Goal: Obtain resource: Download file/media

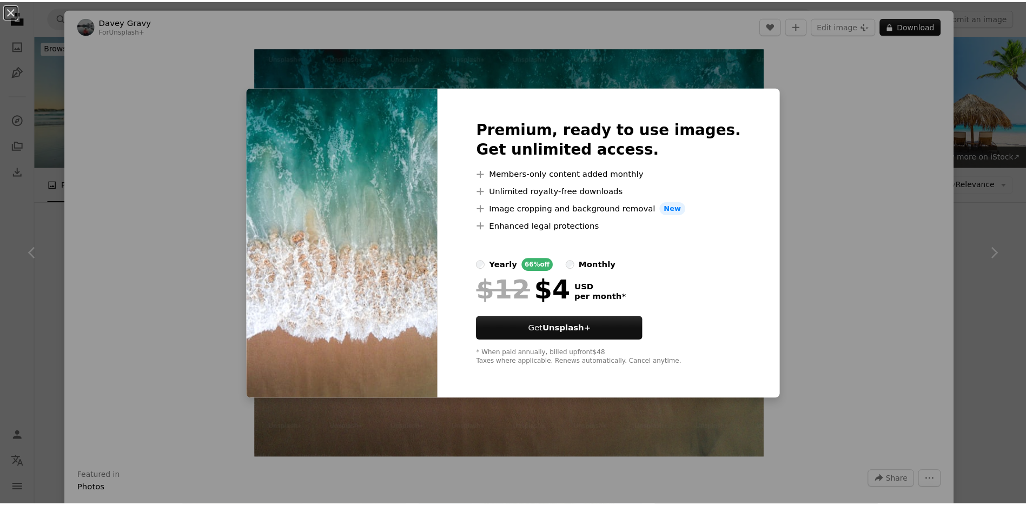
scroll to position [65, 0]
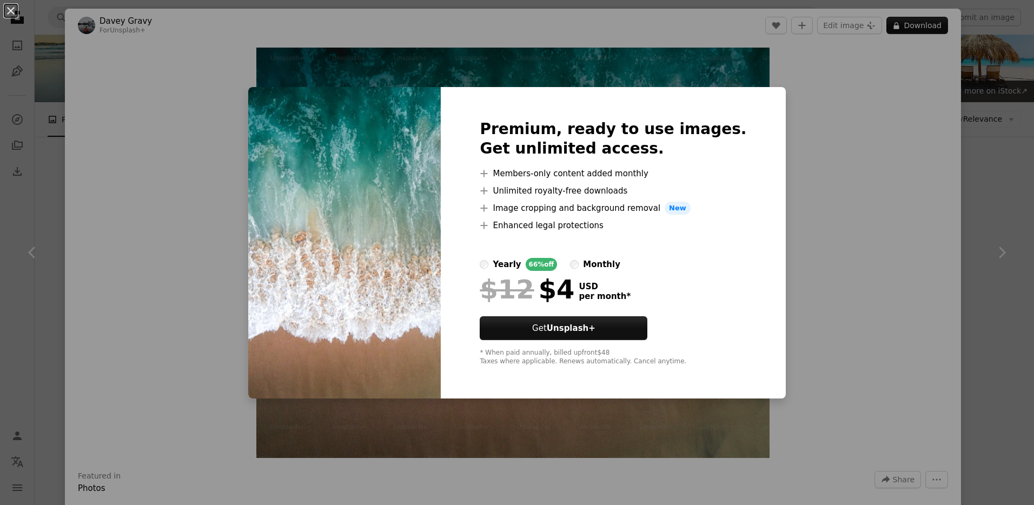
click at [877, 151] on div "An X shape Premium, ready to use images. Get unlimited access. A plus sign Memb…" at bounding box center [517, 252] width 1034 height 505
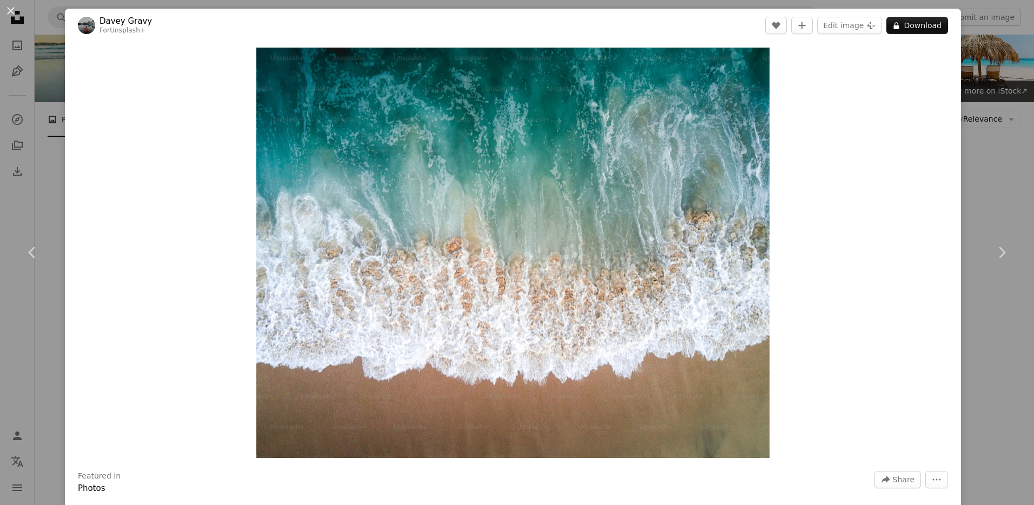
click at [982, 115] on div "An X shape Chevron left Chevron right Davey Gravy For Unsplash+ A heart A plus …" at bounding box center [517, 252] width 1034 height 505
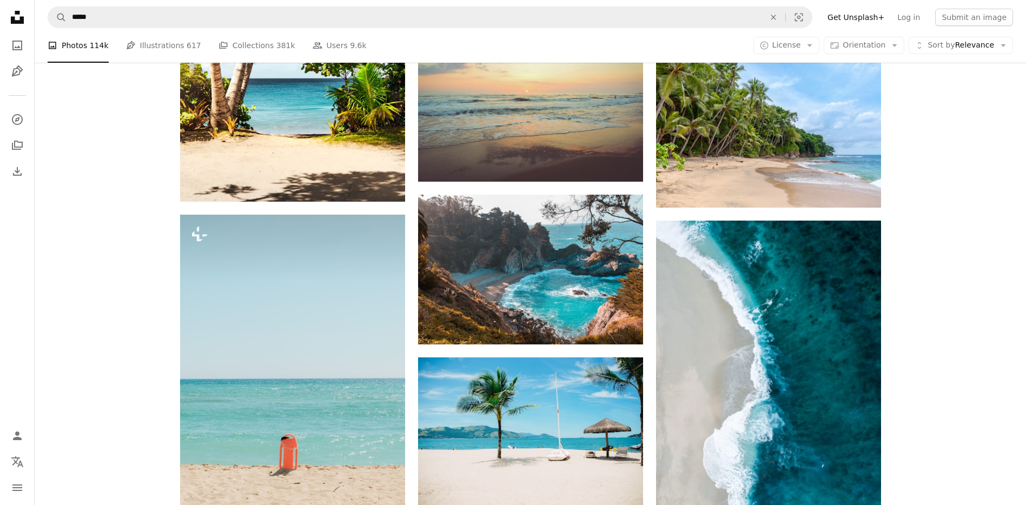
scroll to position [768, 0]
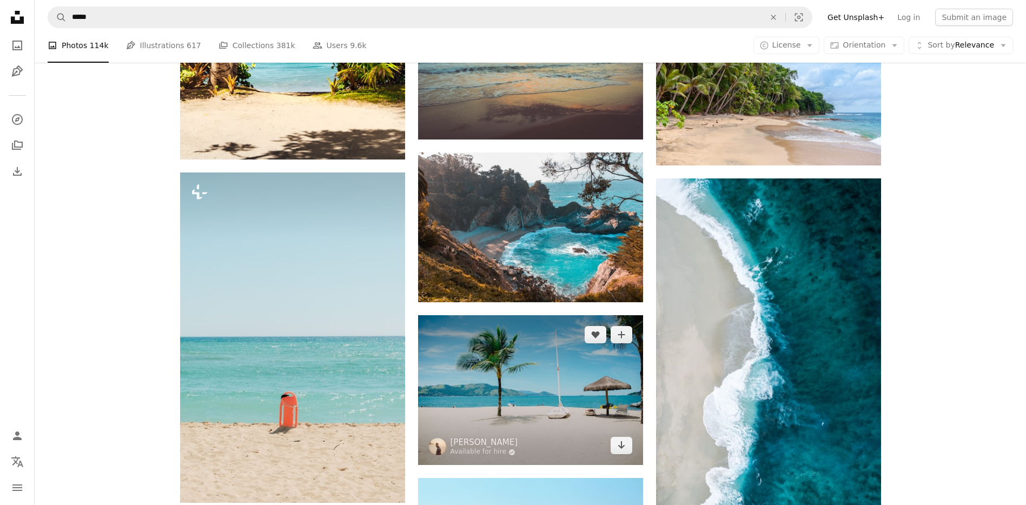
click at [535, 315] on img at bounding box center [530, 390] width 225 height 150
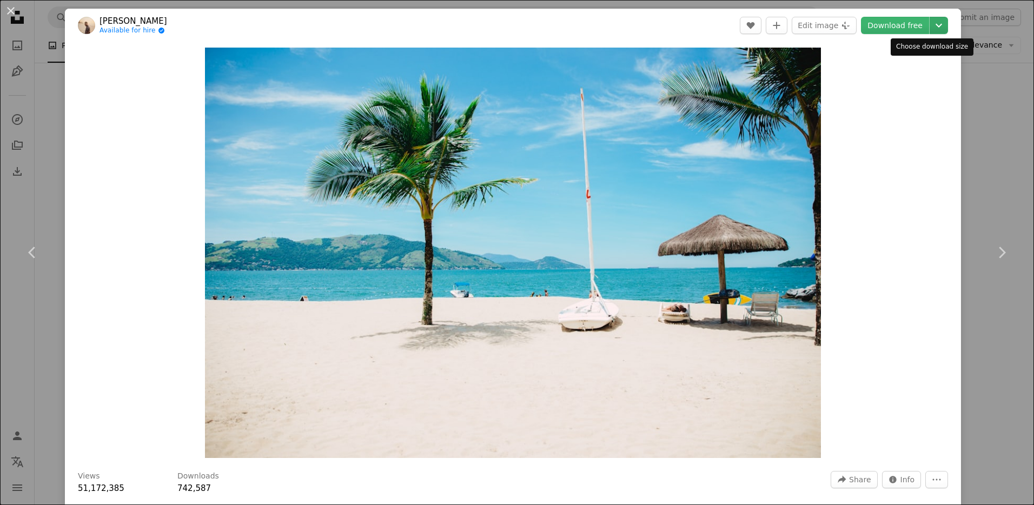
click at [930, 32] on button "Chevron down" at bounding box center [939, 25] width 18 height 17
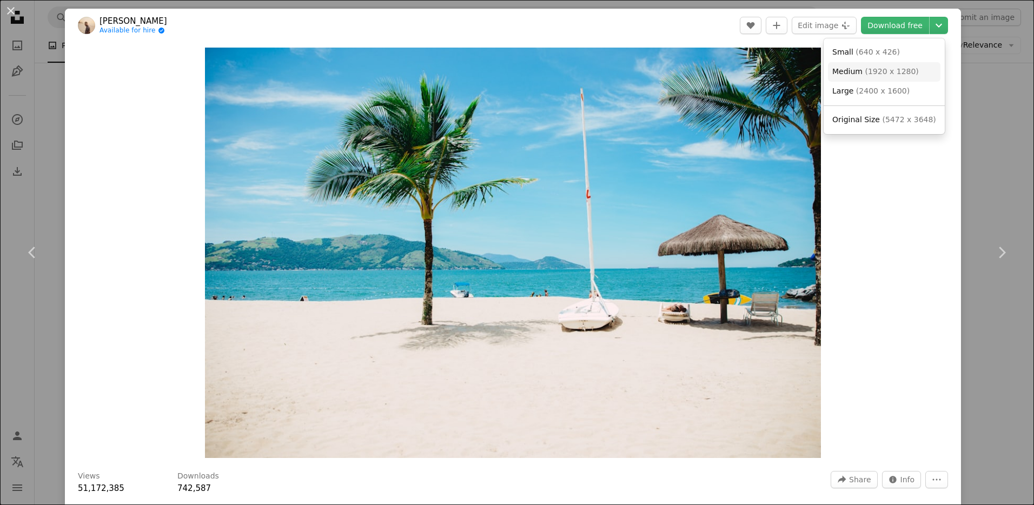
click at [906, 70] on span "( 1920 x 1280 )" at bounding box center [892, 71] width 54 height 9
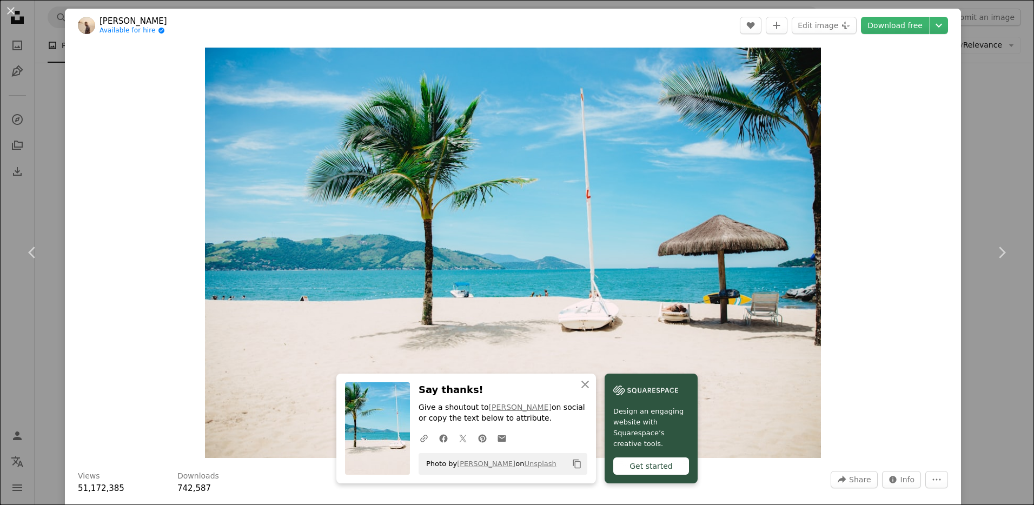
click at [967, 50] on div "An X shape Chevron left Chevron right [PERSON_NAME] Available for hire A checkm…" at bounding box center [517, 252] width 1034 height 505
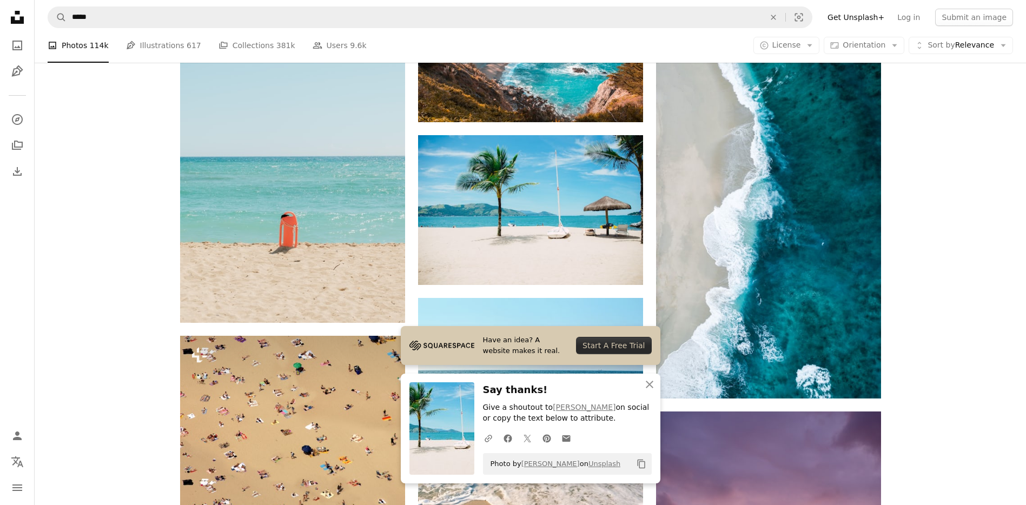
scroll to position [963, 0]
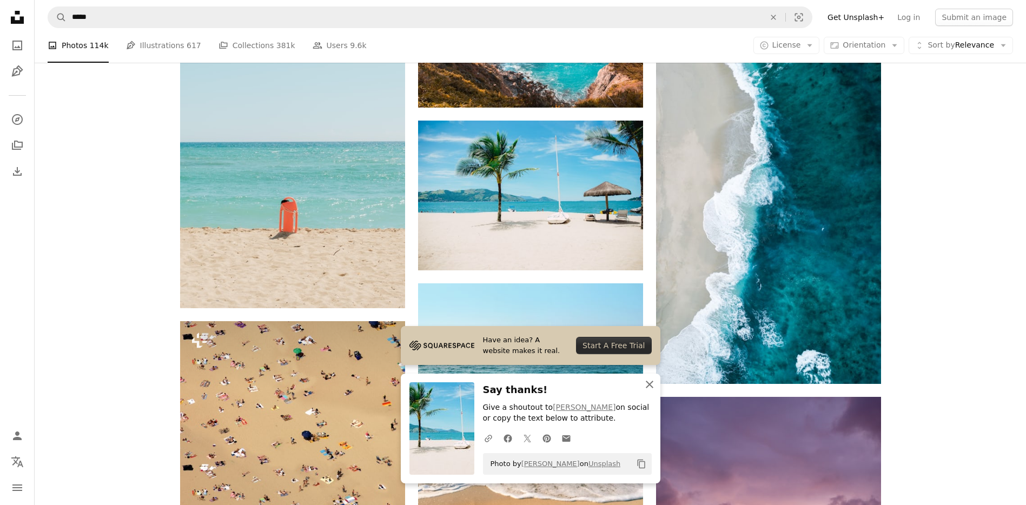
click at [652, 386] on icon "An X shape" at bounding box center [649, 384] width 13 height 13
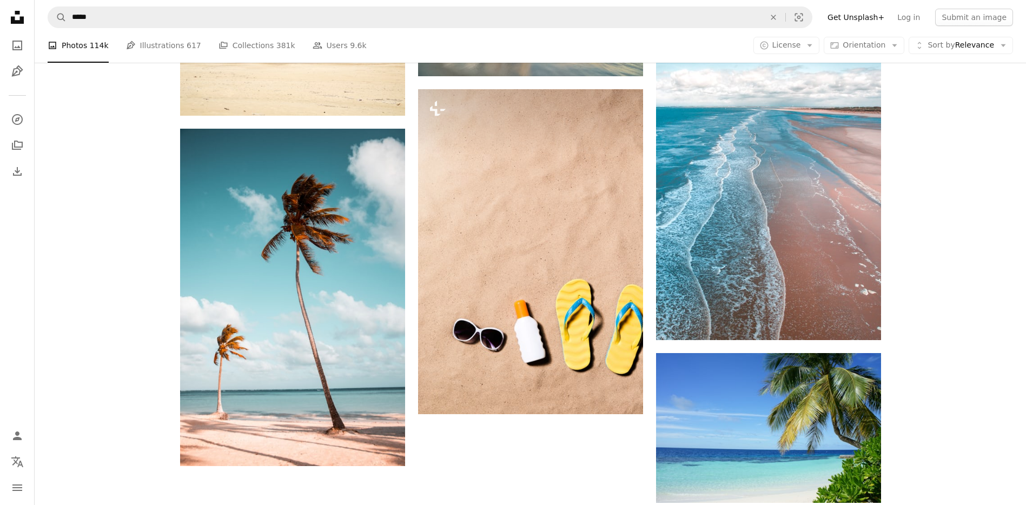
scroll to position [1741, 0]
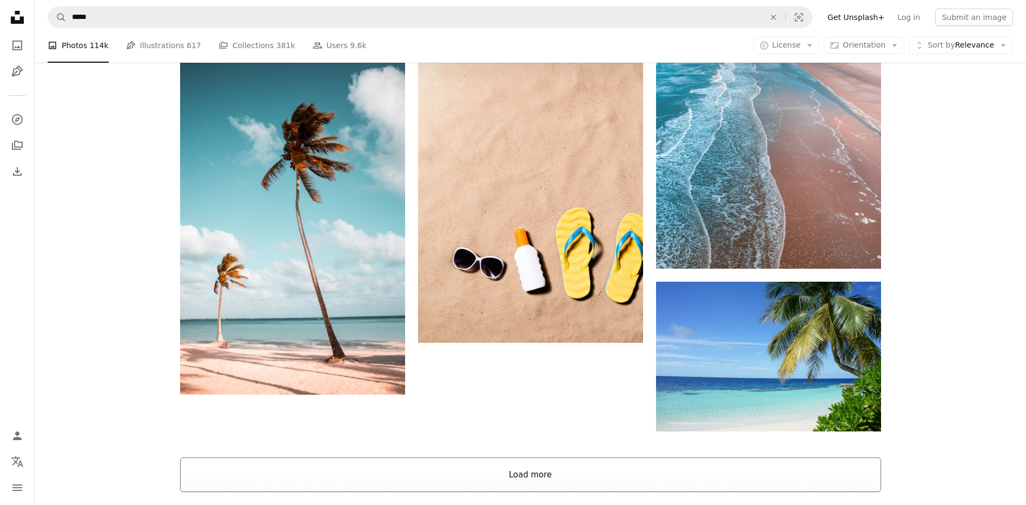
click at [591, 457] on button "Load more" at bounding box center [530, 474] width 701 height 35
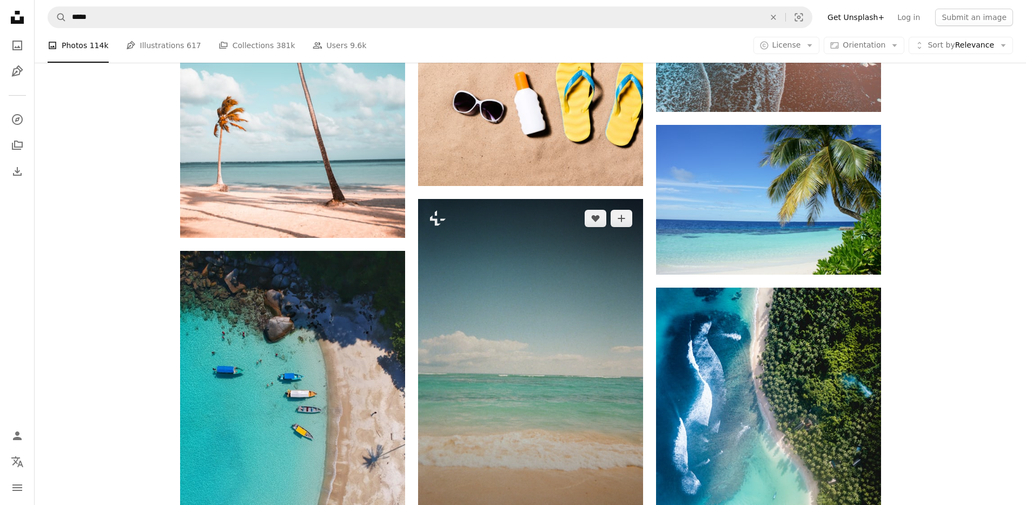
scroll to position [1871, 0]
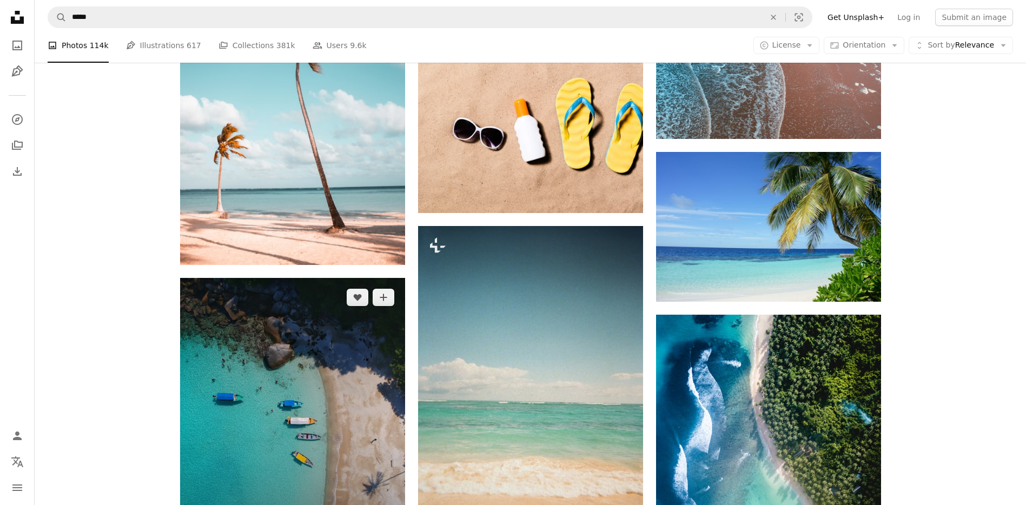
click at [297, 278] on img at bounding box center [292, 417] width 225 height 279
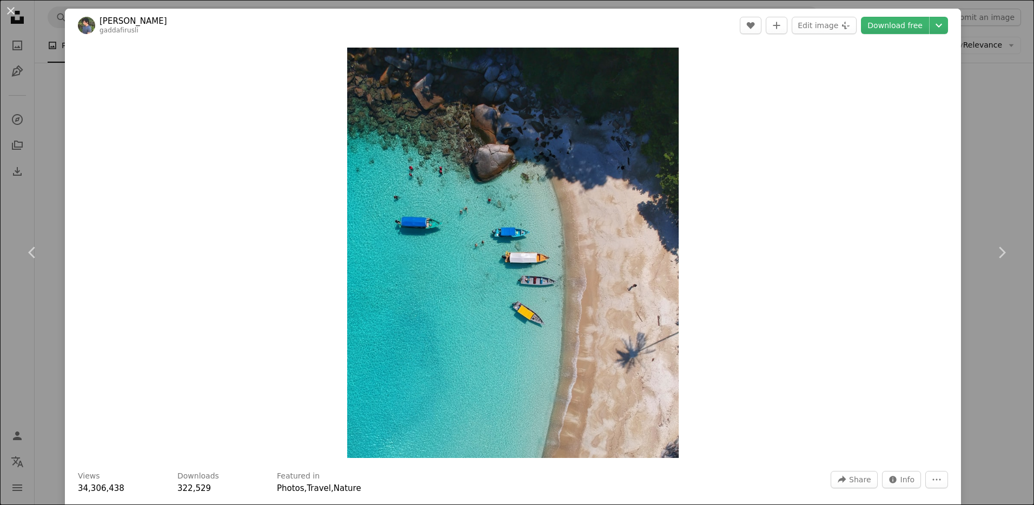
click at [986, 147] on div "An X shape Chevron left Chevron right Gaddafi Rusli gaddafirusli A heart A plus…" at bounding box center [517, 252] width 1034 height 505
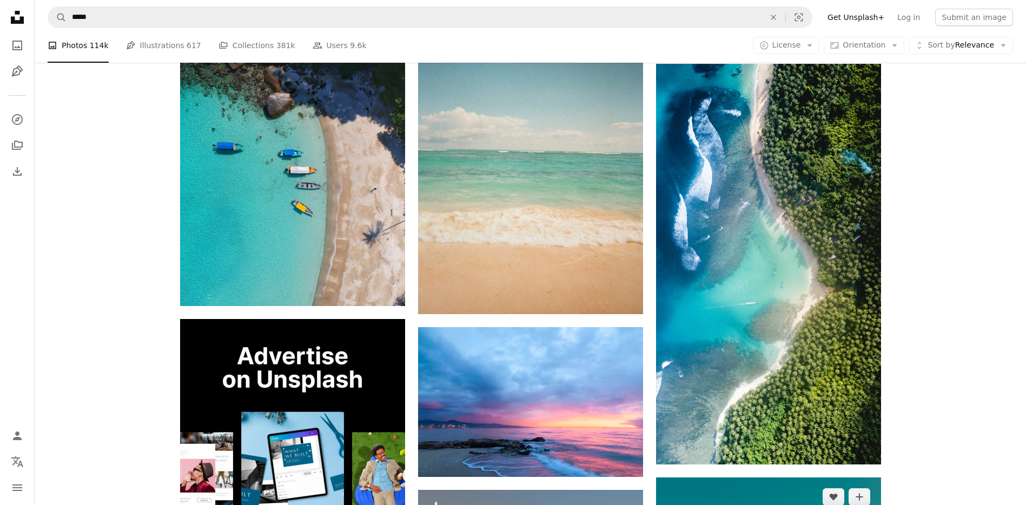
scroll to position [2195, 0]
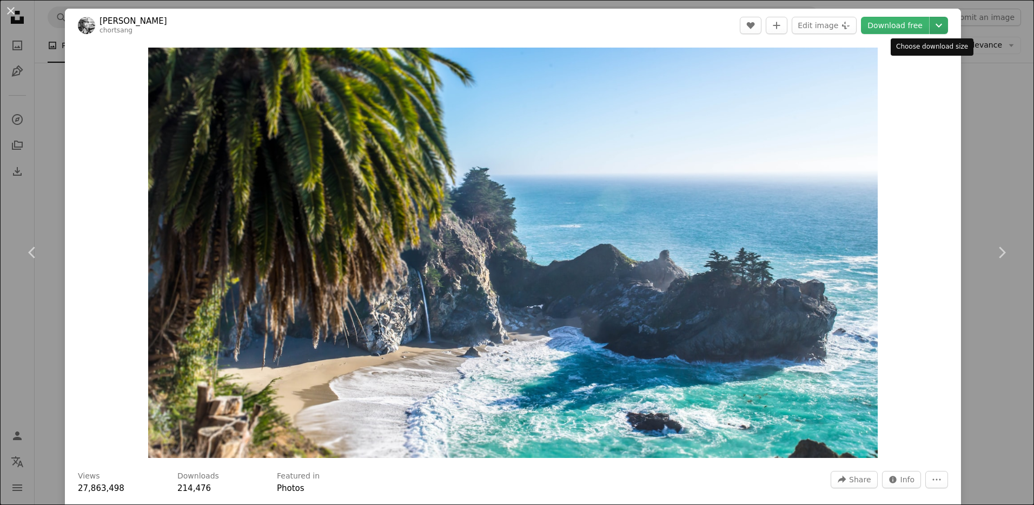
click at [934, 25] on icon "Chevron down" at bounding box center [938, 25] width 17 height 13
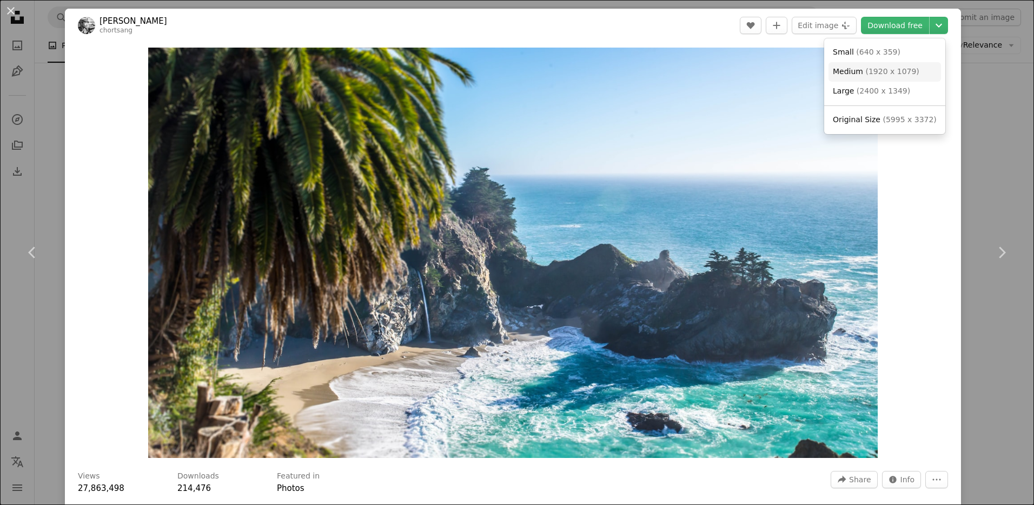
click at [912, 70] on link "Medium ( 1920 x 1079 )" at bounding box center [884, 71] width 112 height 19
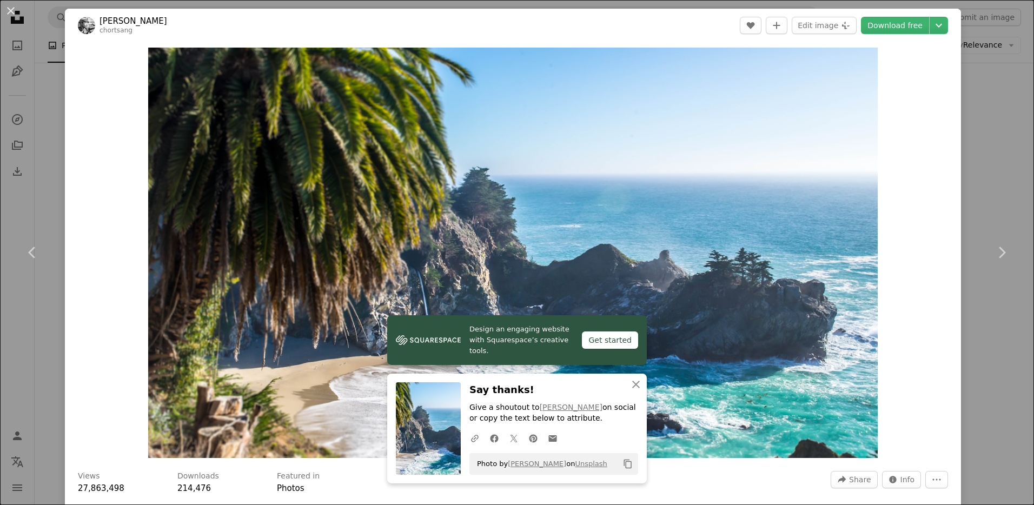
click at [997, 164] on div "An X shape Chevron left Chevron right [PERSON_NAME] chortsang A heart A plus si…" at bounding box center [517, 252] width 1034 height 505
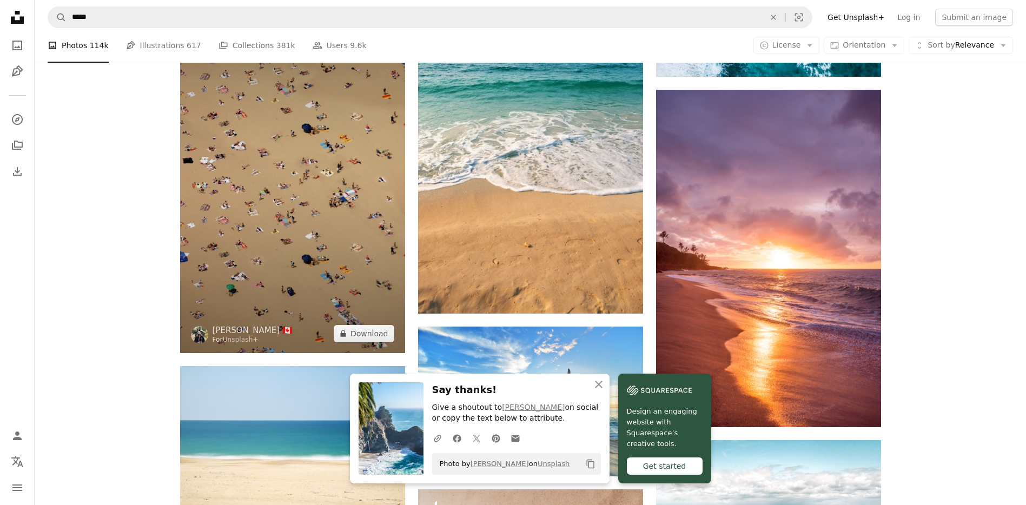
scroll to position [1092, 0]
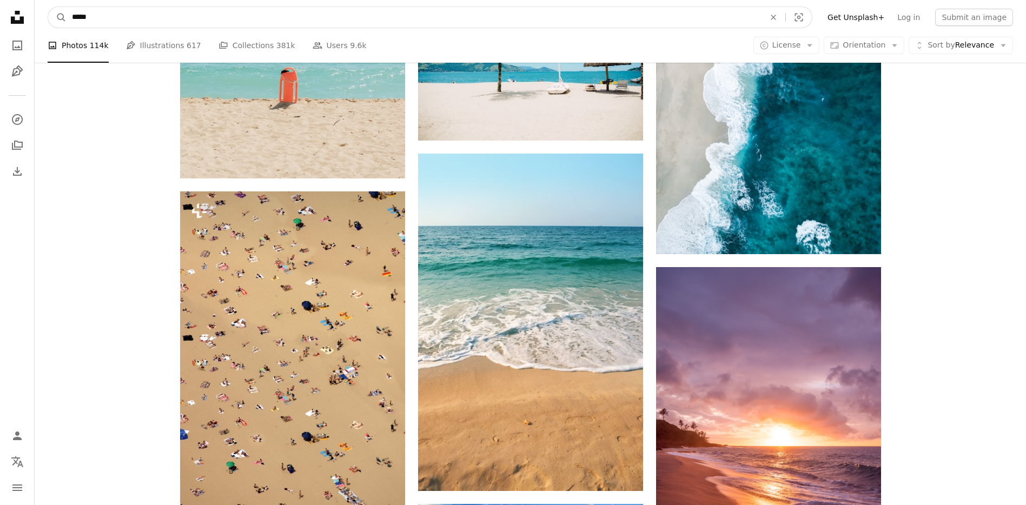
click at [404, 11] on input "*****" at bounding box center [414, 17] width 695 height 21
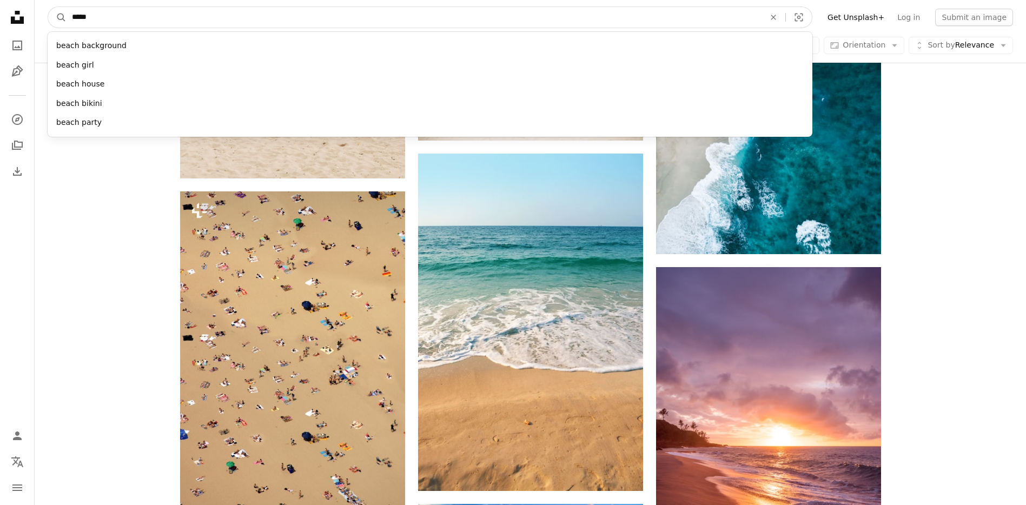
click at [404, 11] on input "*****" at bounding box center [414, 17] width 695 height 21
type input "*********"
click at [48, 7] on button "A magnifying glass" at bounding box center [57, 17] width 18 height 21
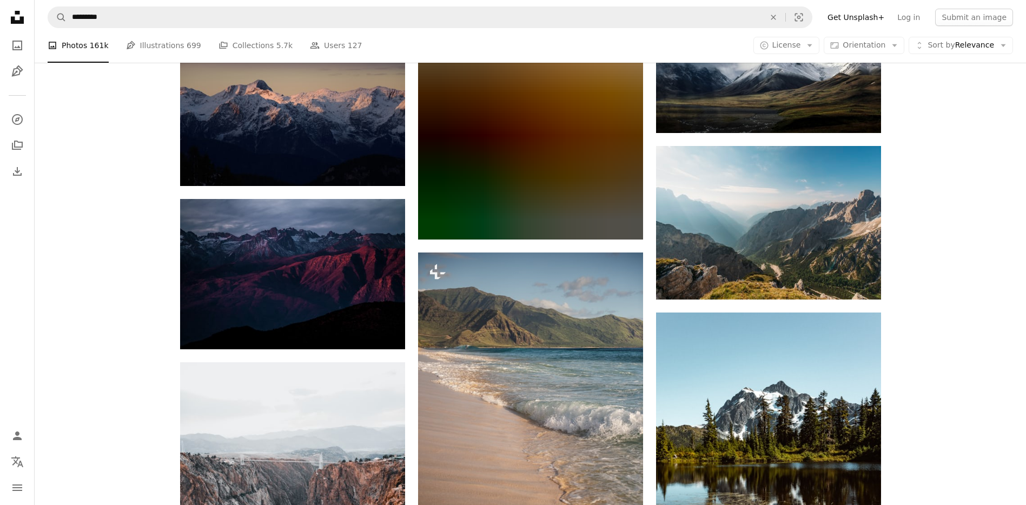
scroll to position [1168, 0]
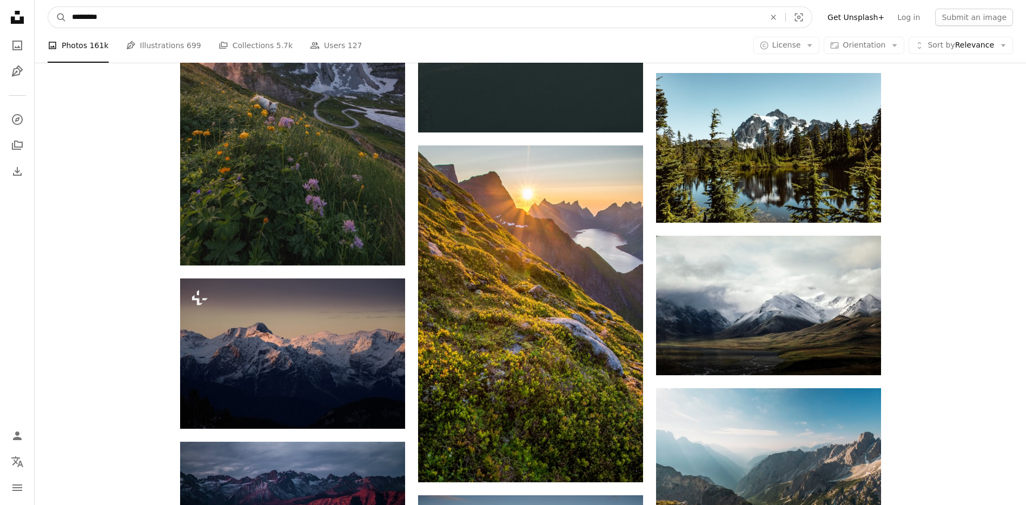
click at [270, 17] on input "*********" at bounding box center [414, 17] width 695 height 21
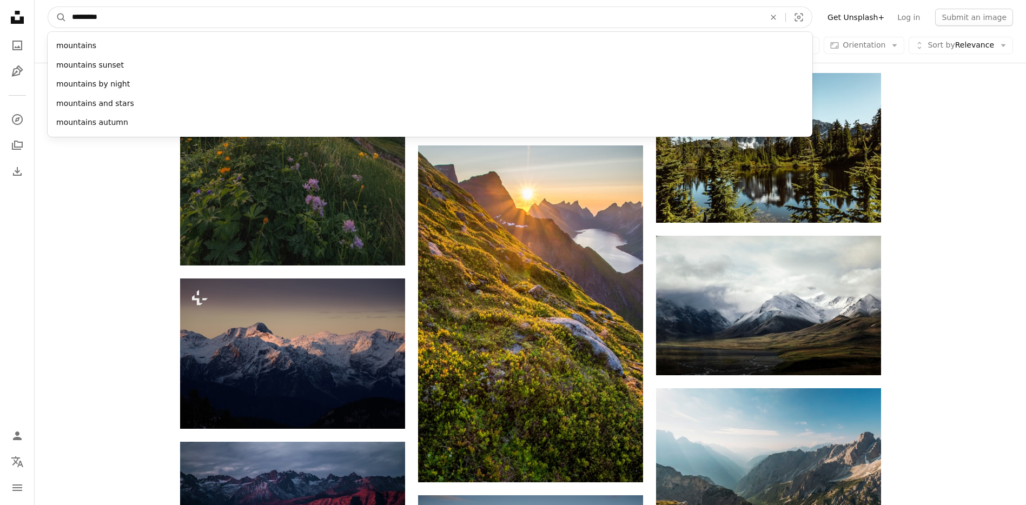
click at [270, 17] on input "*********" at bounding box center [414, 17] width 695 height 21
type input "******"
click at [48, 7] on button "A magnifying glass" at bounding box center [57, 17] width 18 height 21
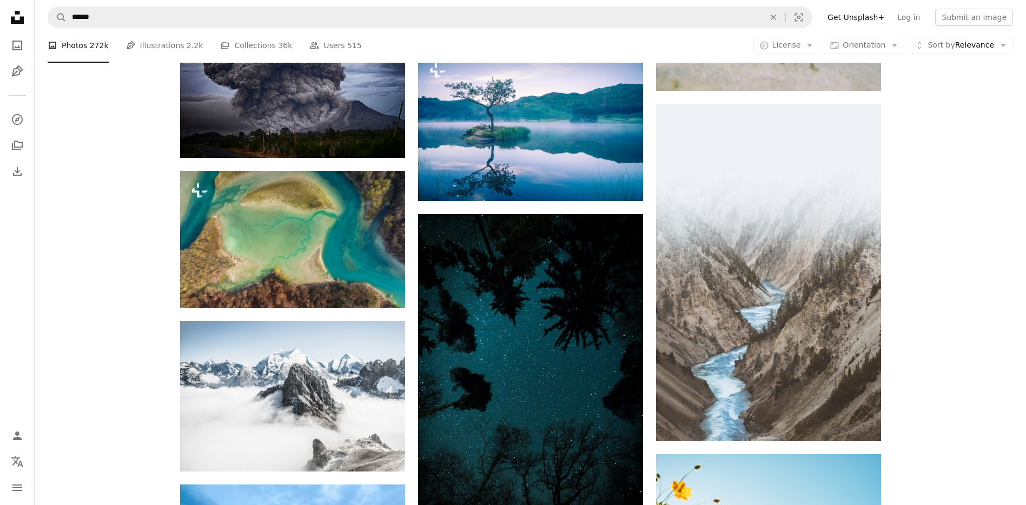
scroll to position [4932, 0]
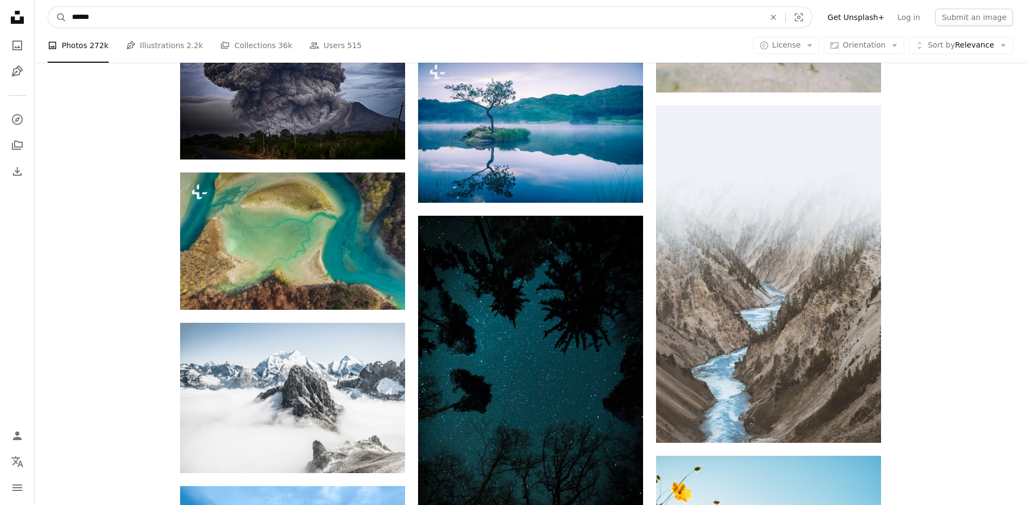
click at [382, 18] on input "******" at bounding box center [414, 17] width 695 height 21
type input "**********"
click at [48, 7] on button "A magnifying glass" at bounding box center [57, 17] width 18 height 21
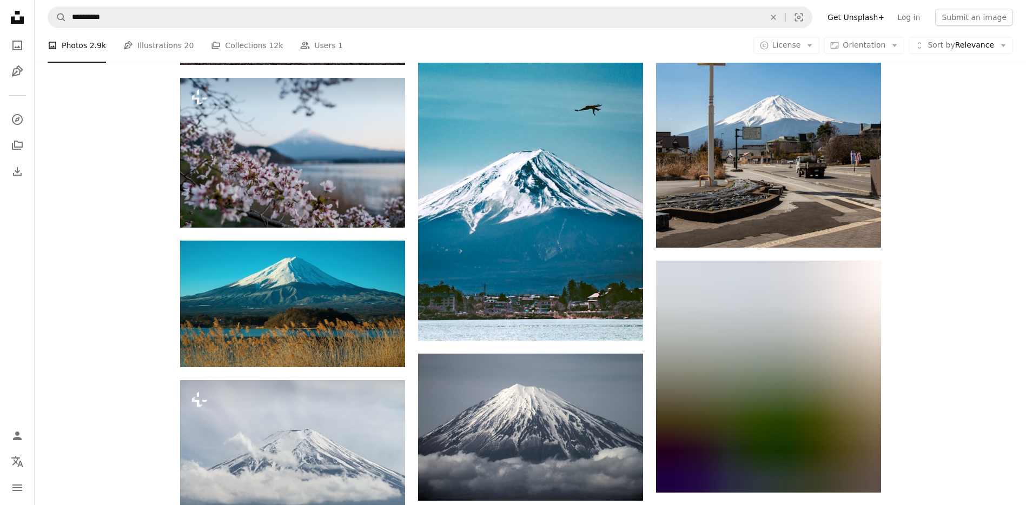
scroll to position [3309, 0]
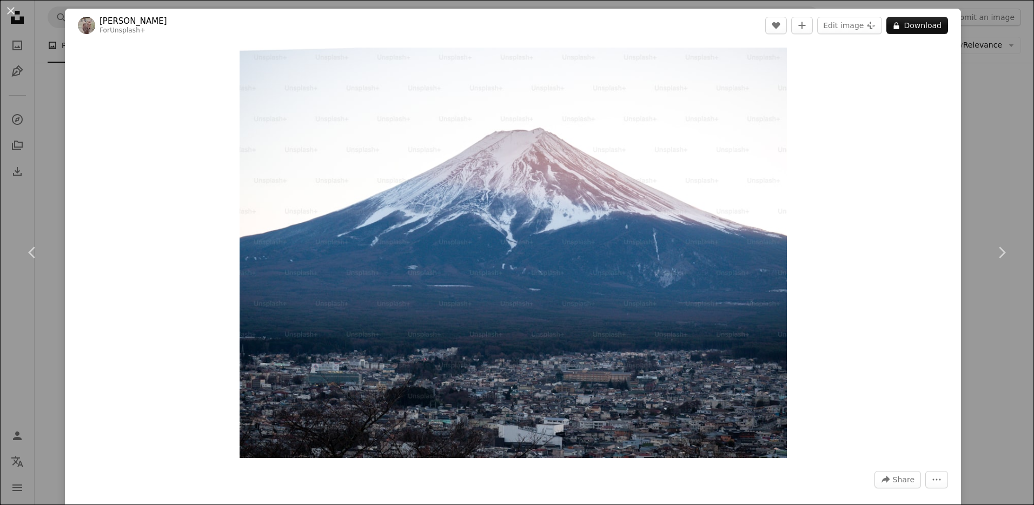
click at [965, 190] on div "An X shape Chevron left Chevron right [PERSON_NAME] For Unsplash+ A heart A plu…" at bounding box center [517, 252] width 1034 height 505
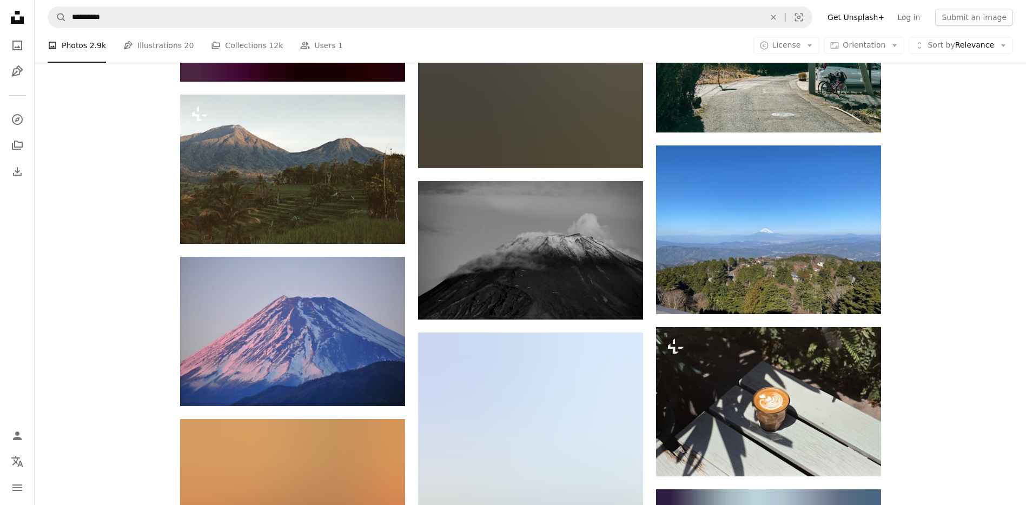
scroll to position [14600, 0]
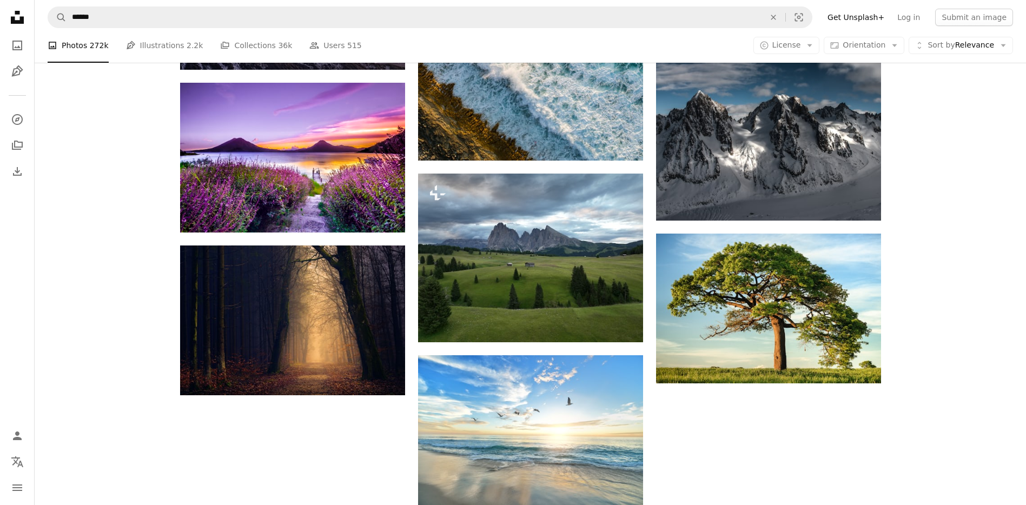
scroll to position [4932, 0]
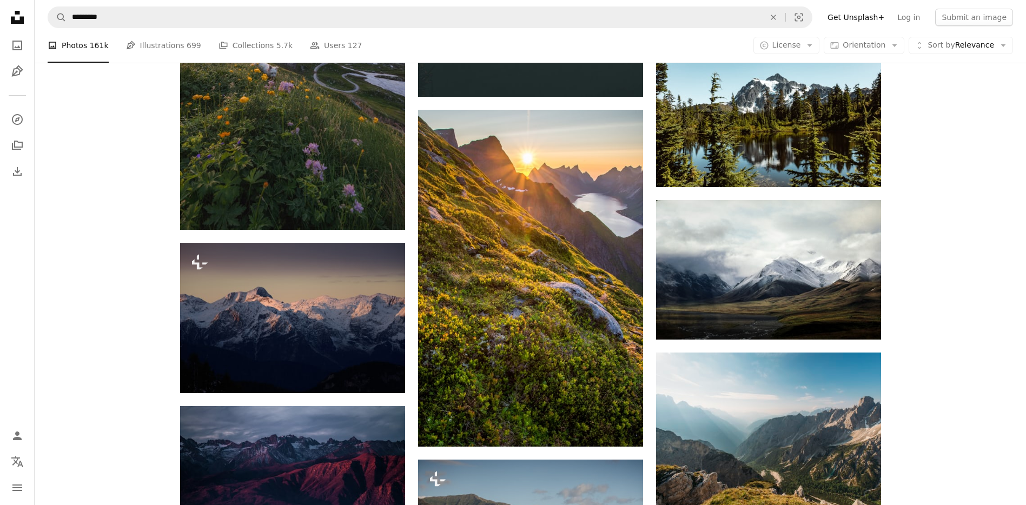
scroll to position [1168, 0]
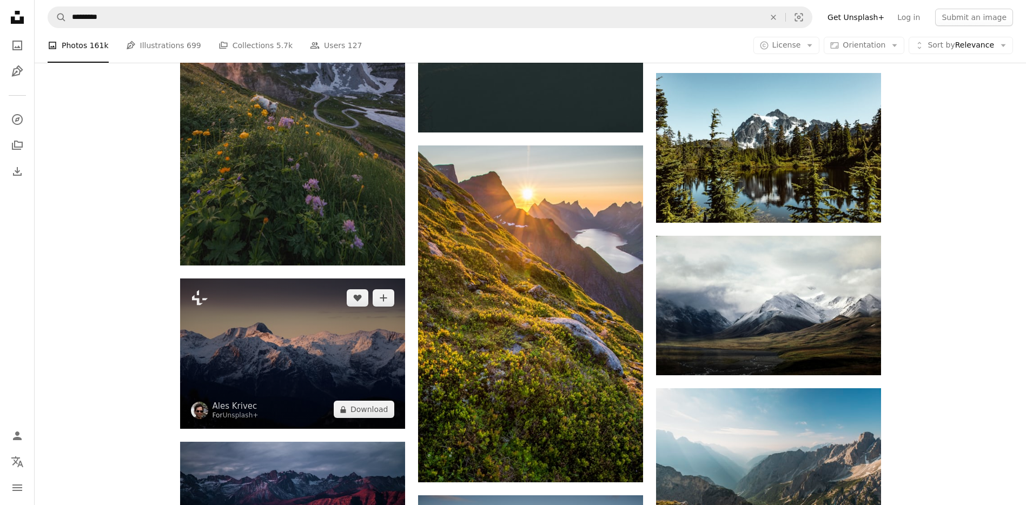
click at [335, 278] on img at bounding box center [292, 353] width 225 height 150
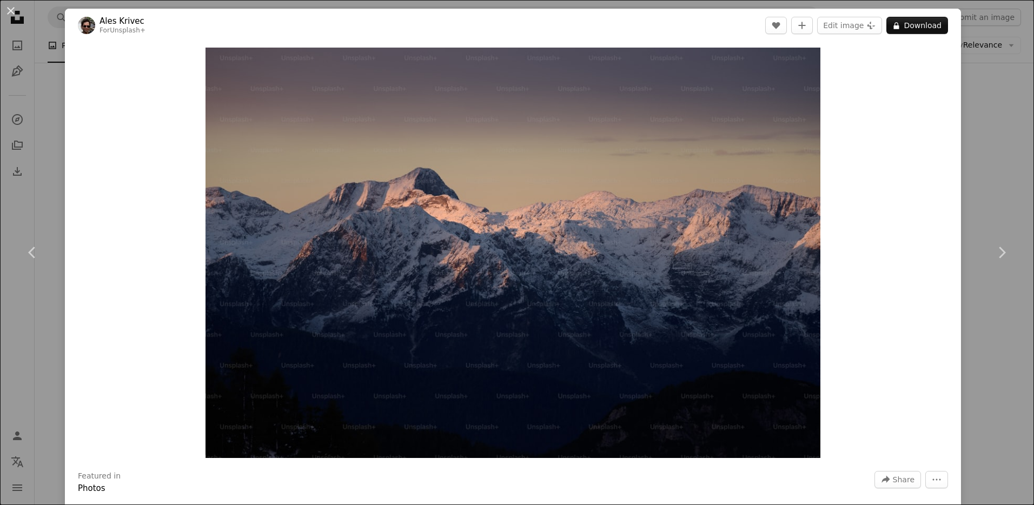
click at [1006, 130] on div "An X shape Chevron left Chevron right Ales Krivec For Unsplash+ A heart A plus …" at bounding box center [517, 252] width 1034 height 505
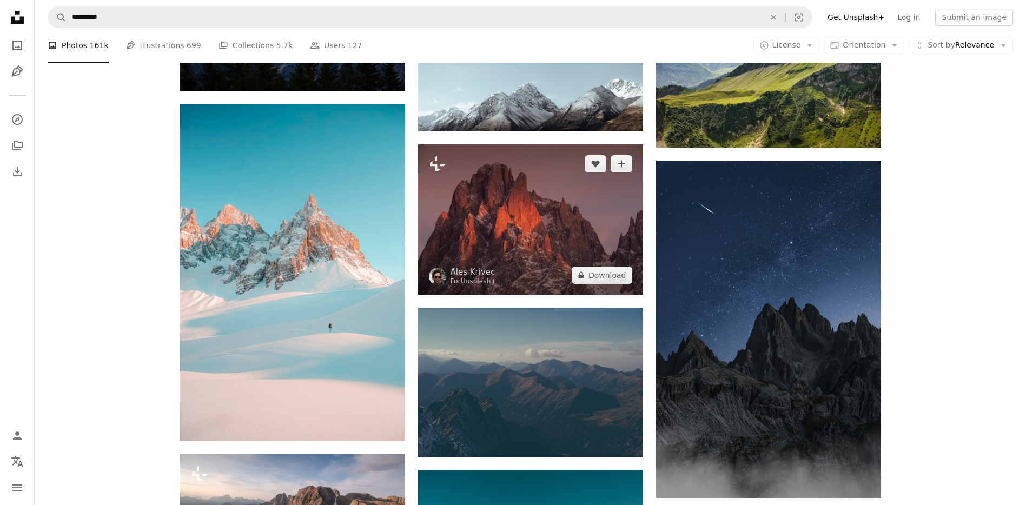
scroll to position [4802, 0]
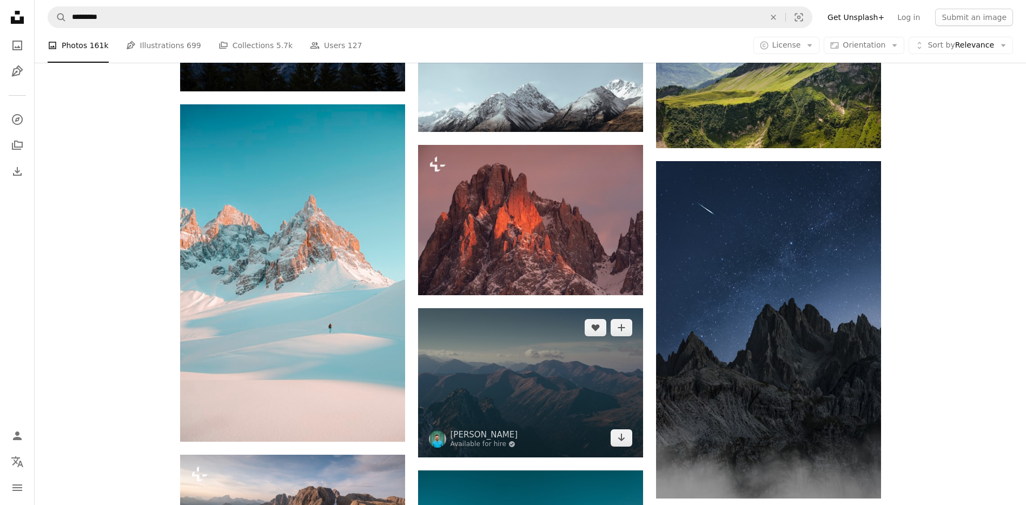
click at [512, 308] on img at bounding box center [530, 382] width 225 height 149
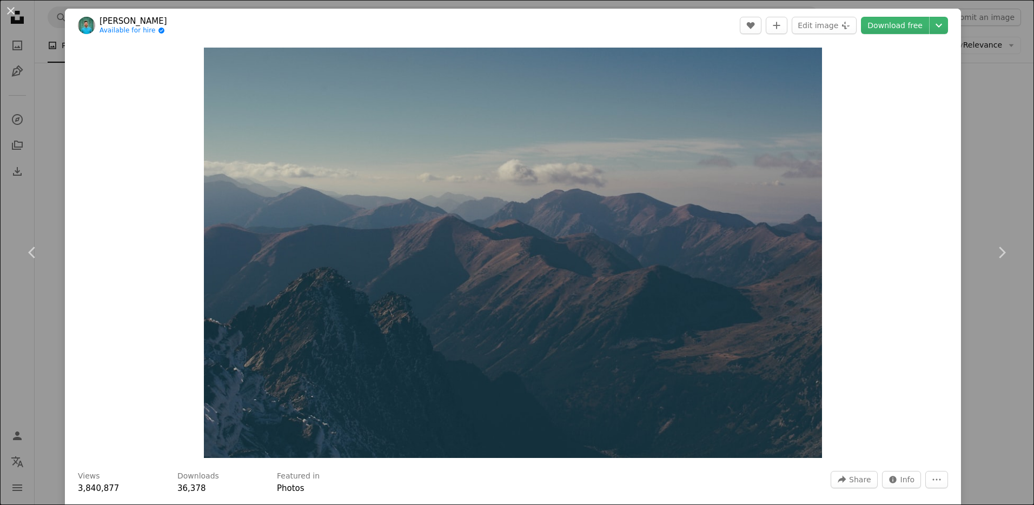
click at [982, 177] on div "An X shape Chevron left Chevron right [PERSON_NAME] Available for hire A checkm…" at bounding box center [517, 252] width 1034 height 505
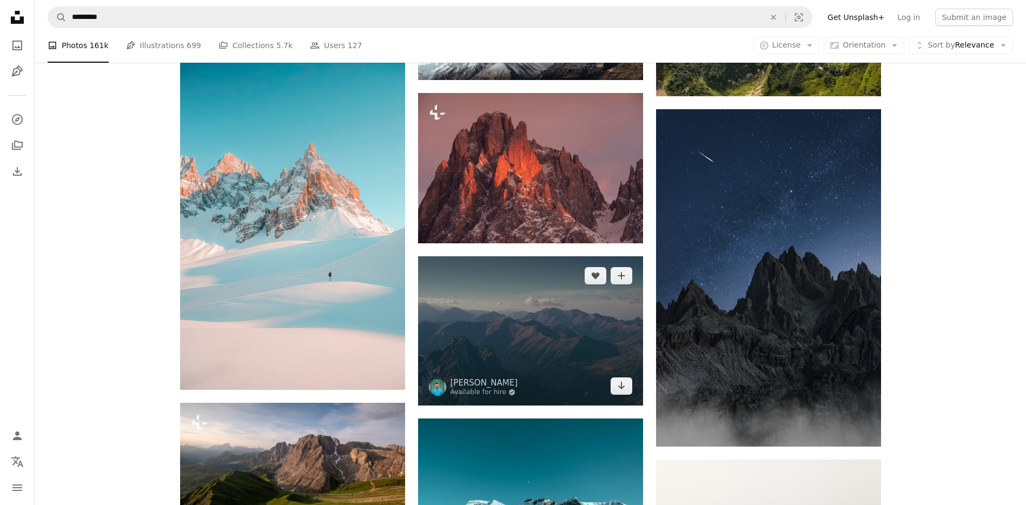
scroll to position [4997, 0]
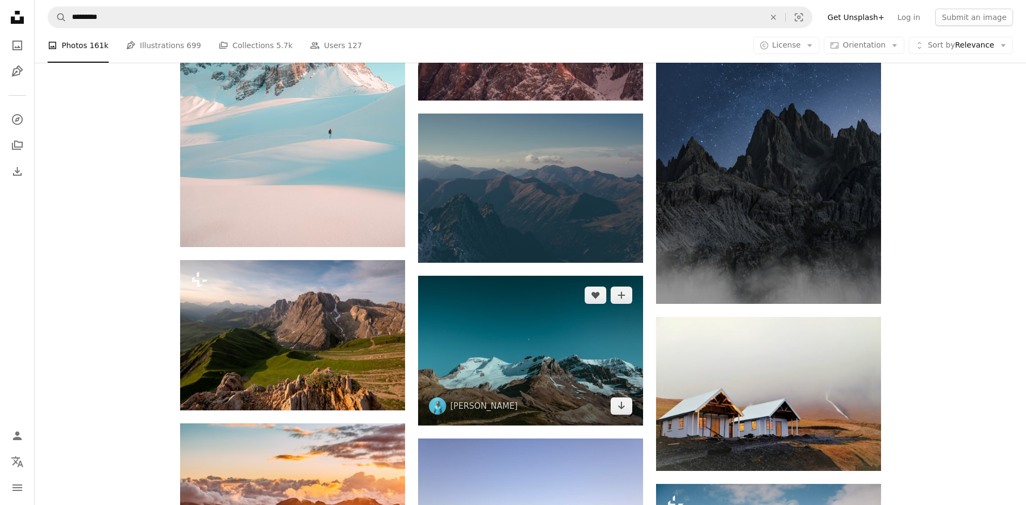
click at [501, 276] on img at bounding box center [530, 351] width 225 height 150
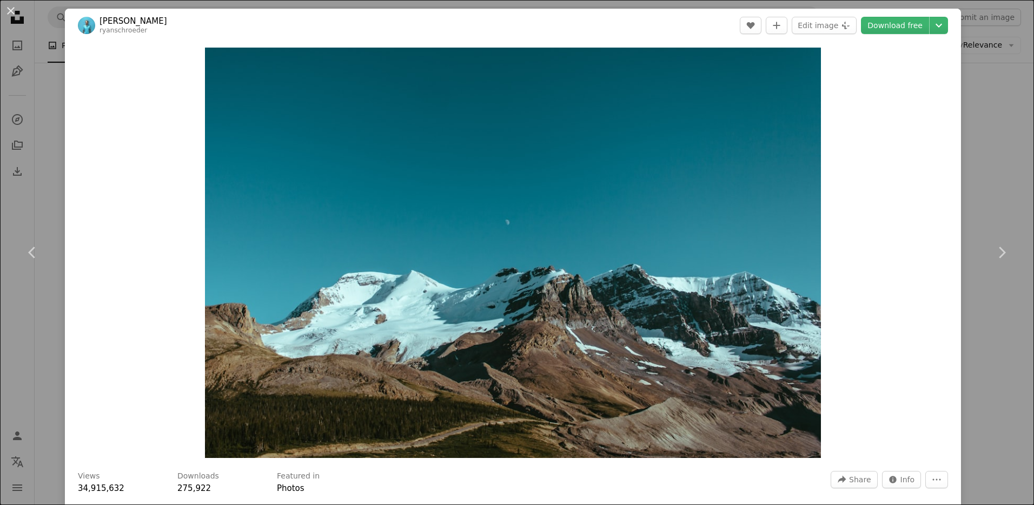
click at [970, 135] on div "An X shape Chevron left Chevron right [PERSON_NAME] ryanschroeder A heart A plu…" at bounding box center [517, 252] width 1034 height 505
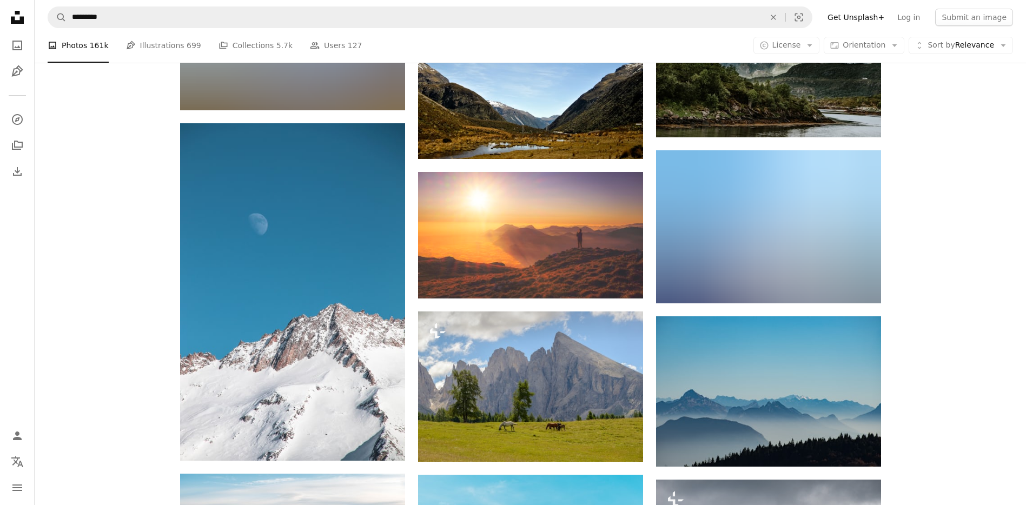
scroll to position [12005, 0]
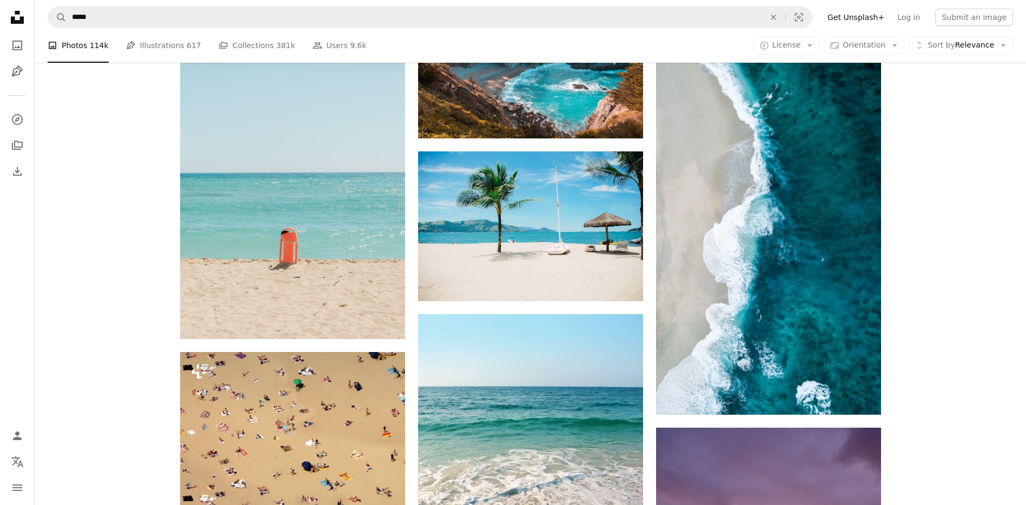
scroll to position [898, 0]
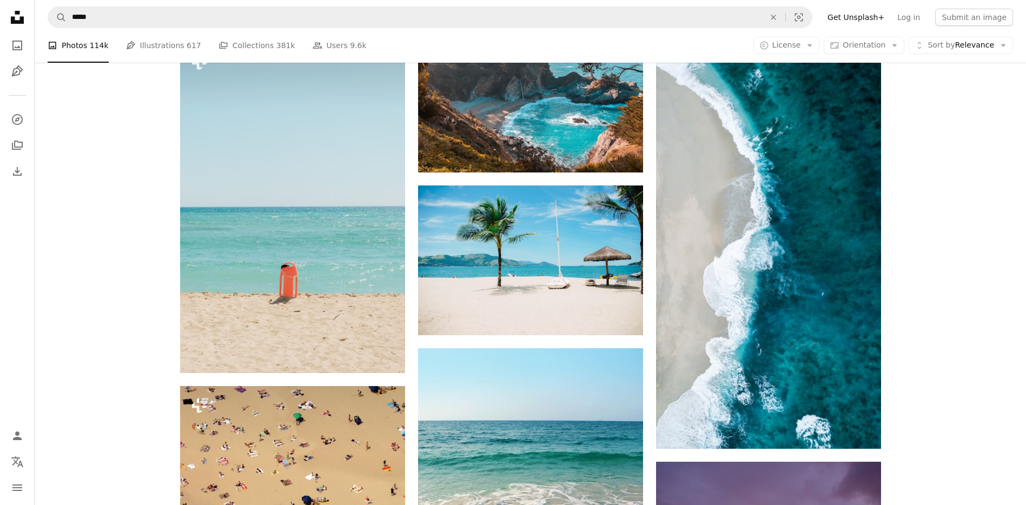
click at [17, 23] on icon at bounding box center [17, 17] width 13 height 13
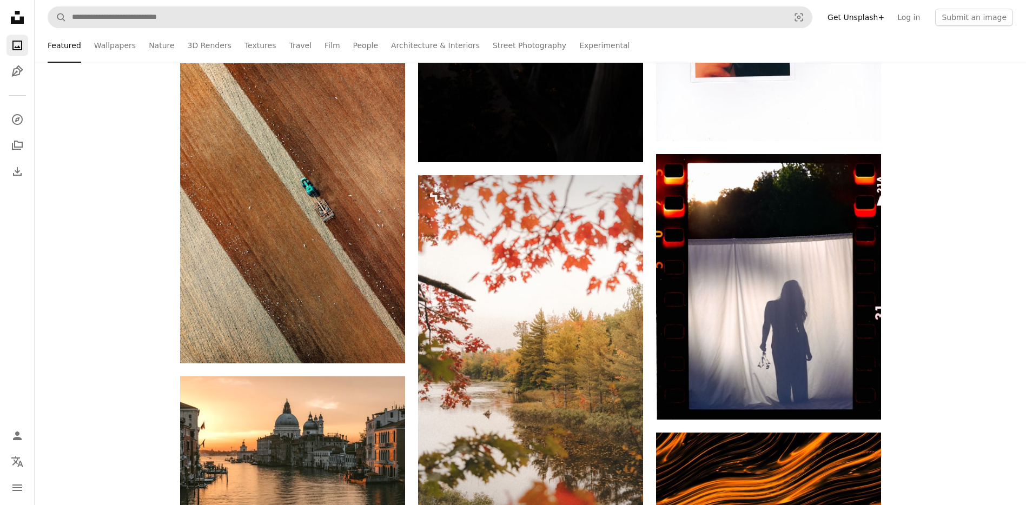
scroll to position [18104, 0]
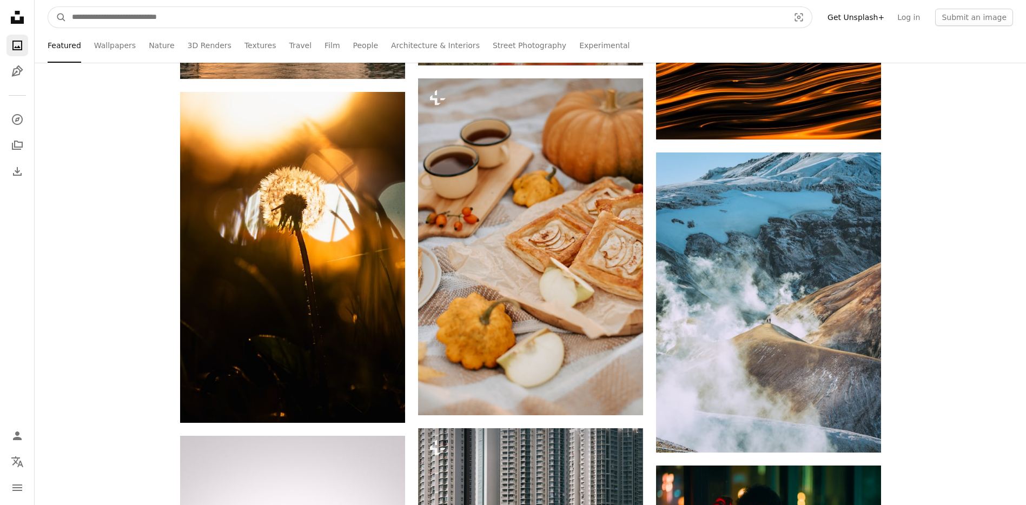
click at [254, 9] on input "Find visuals sitewide" at bounding box center [426, 17] width 719 height 21
type input "****"
click at [48, 7] on button "A magnifying glass" at bounding box center [57, 17] width 18 height 21
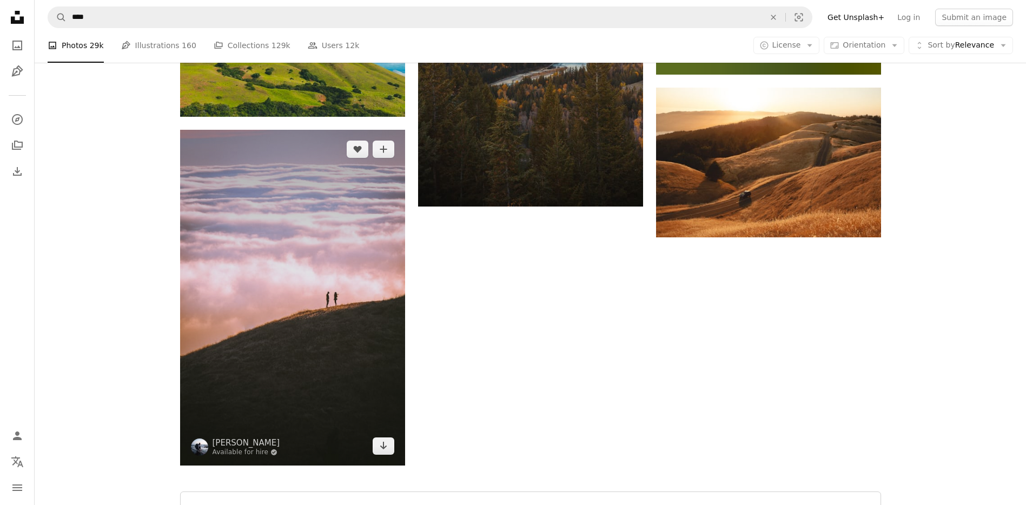
scroll to position [1752, 0]
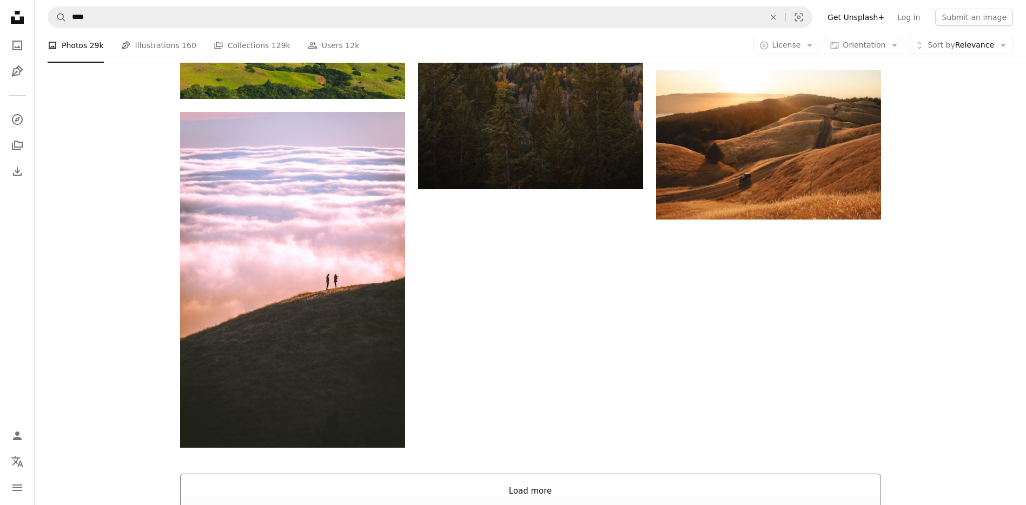
click at [378, 474] on button "Load more" at bounding box center [530, 491] width 701 height 35
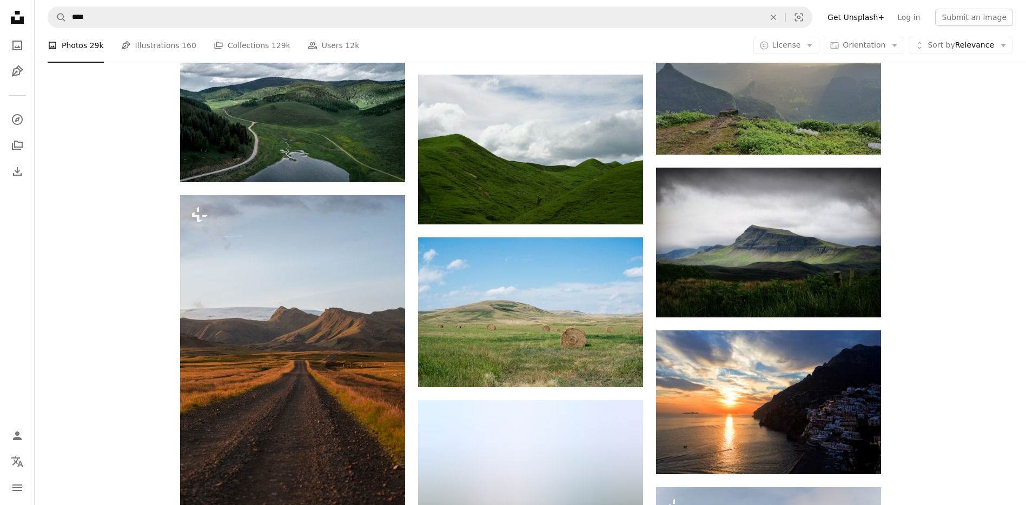
scroll to position [9928, 0]
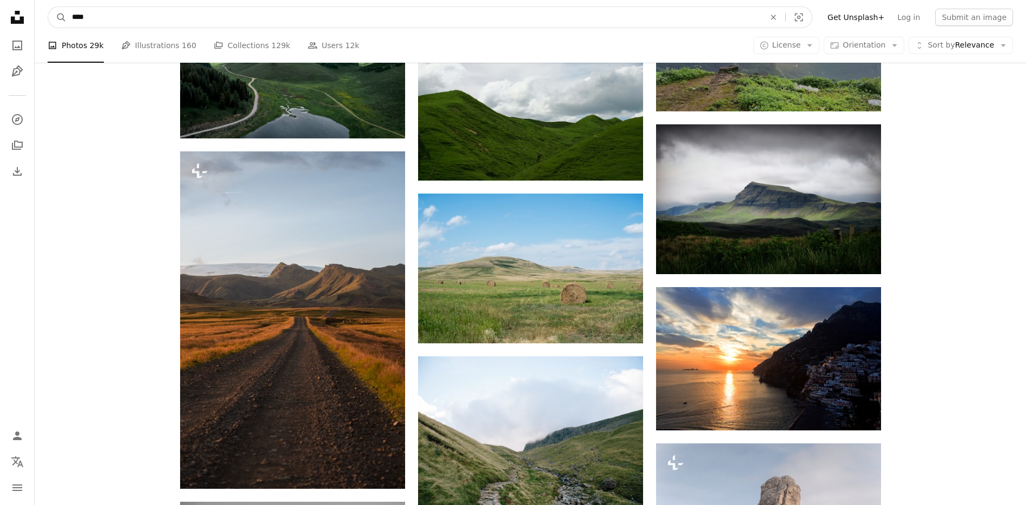
click at [257, 14] on input "****" at bounding box center [414, 17] width 695 height 21
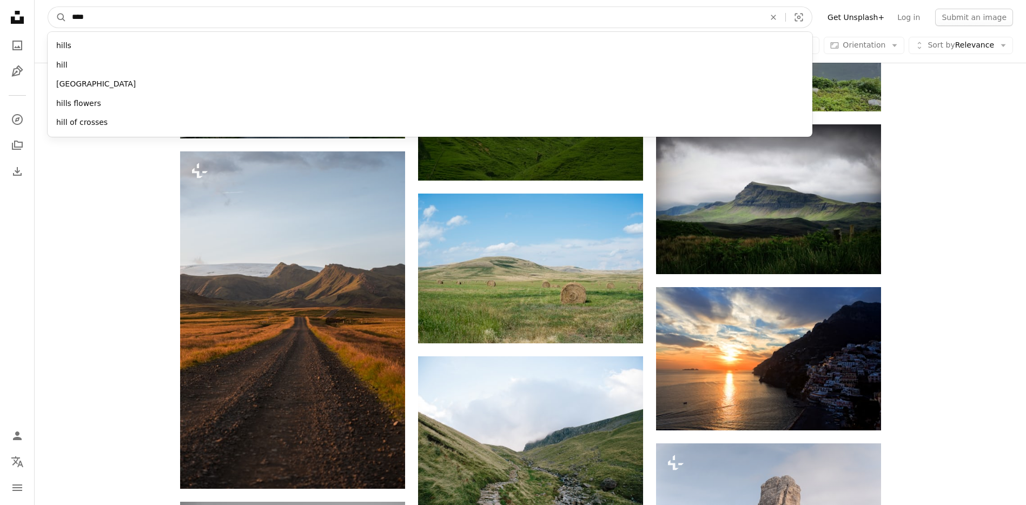
click at [257, 14] on input "****" at bounding box center [414, 17] width 695 height 21
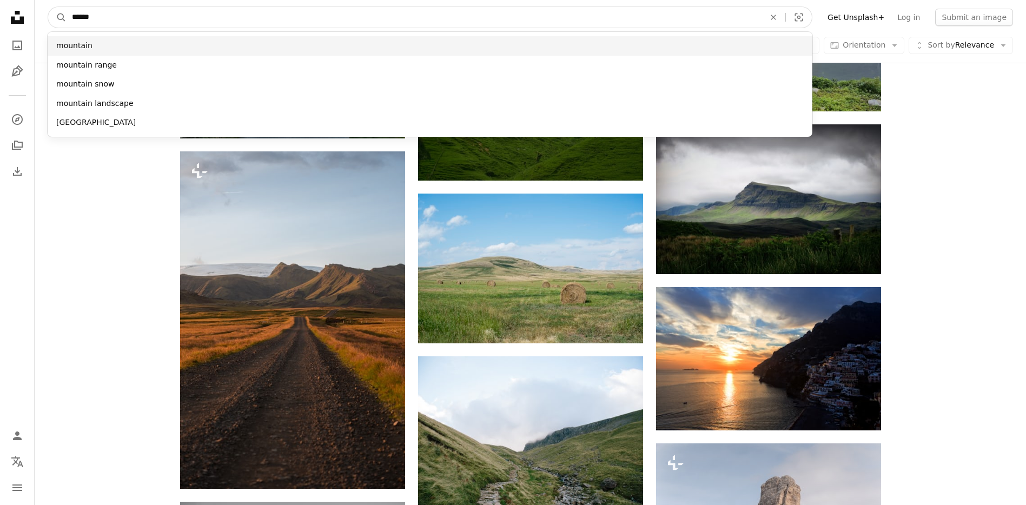
type input "******"
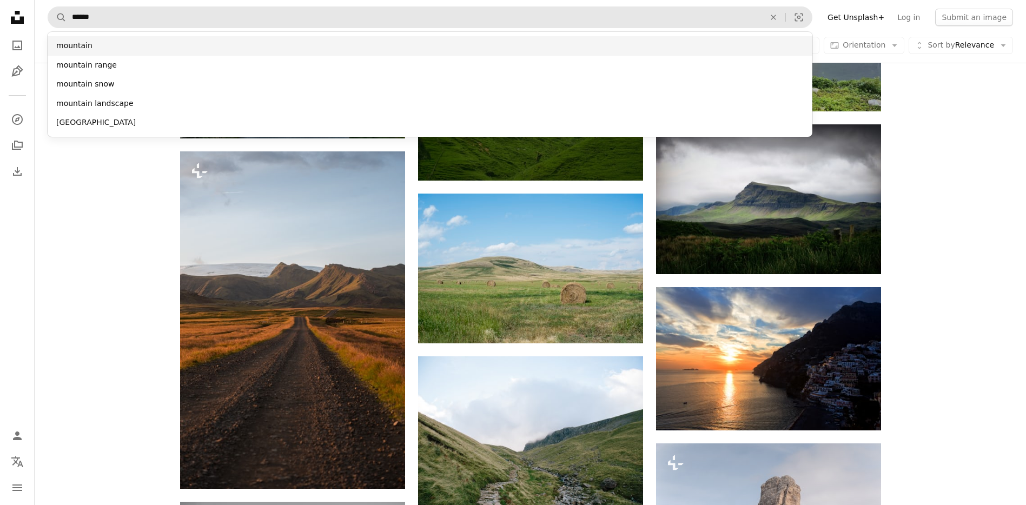
click at [195, 42] on div "mountain" at bounding box center [430, 45] width 765 height 19
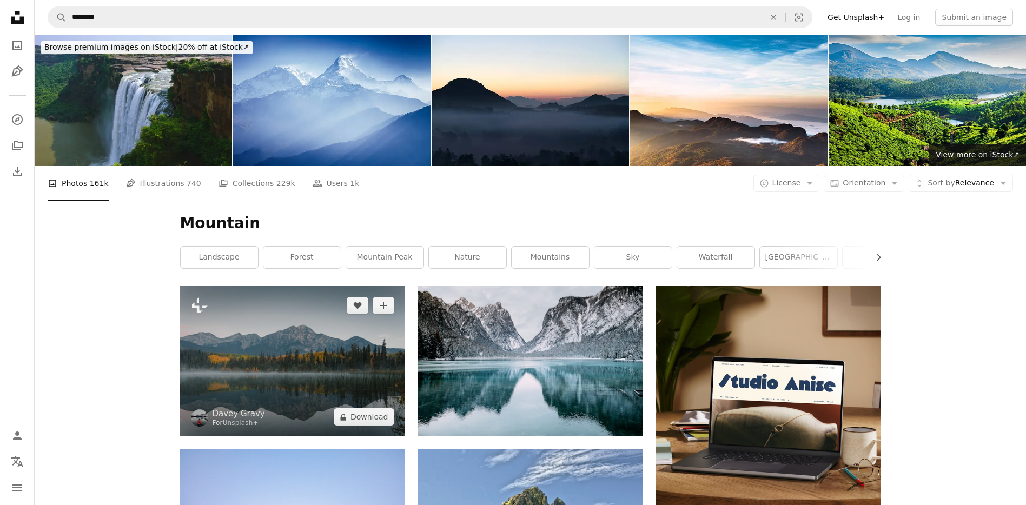
click at [262, 286] on img at bounding box center [292, 361] width 225 height 150
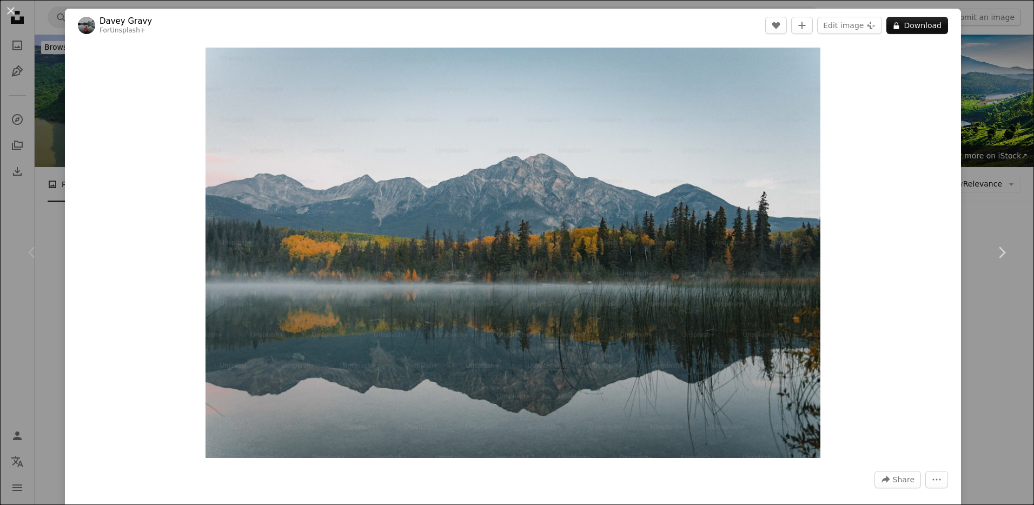
click at [991, 96] on div "An X shape Chevron left Chevron right Davey Gravy For Unsplash+ A heart A plus …" at bounding box center [517, 252] width 1034 height 505
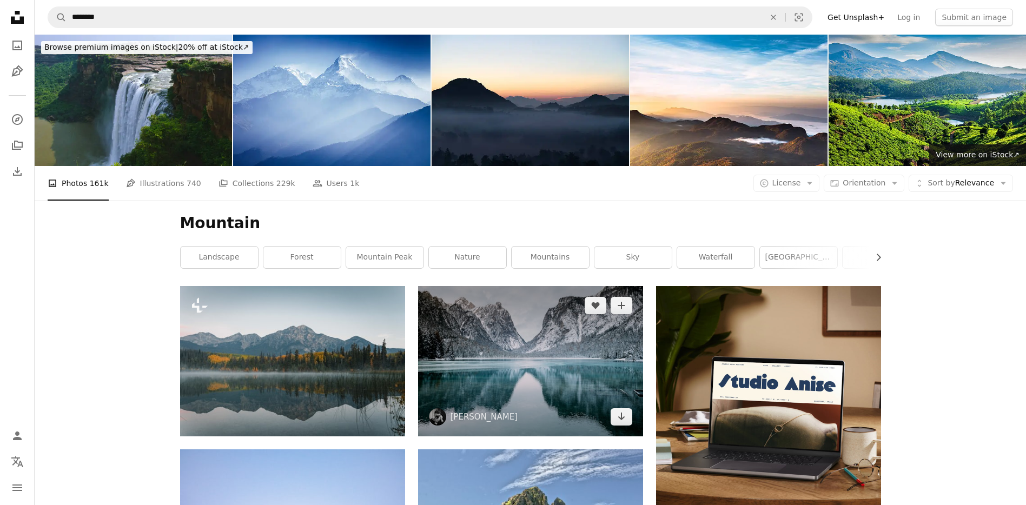
click at [533, 286] on img at bounding box center [530, 361] width 225 height 150
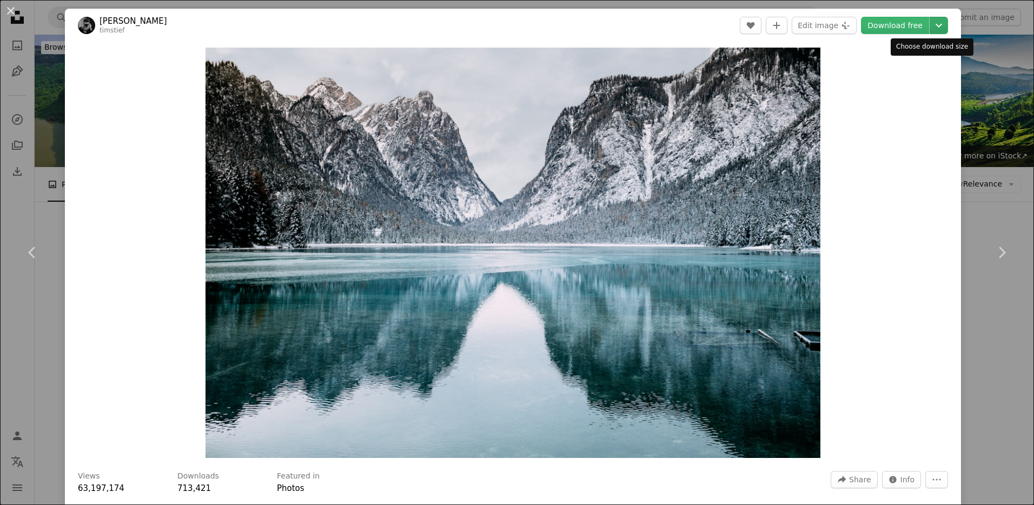
click at [932, 23] on icon "Chevron down" at bounding box center [938, 25] width 17 height 13
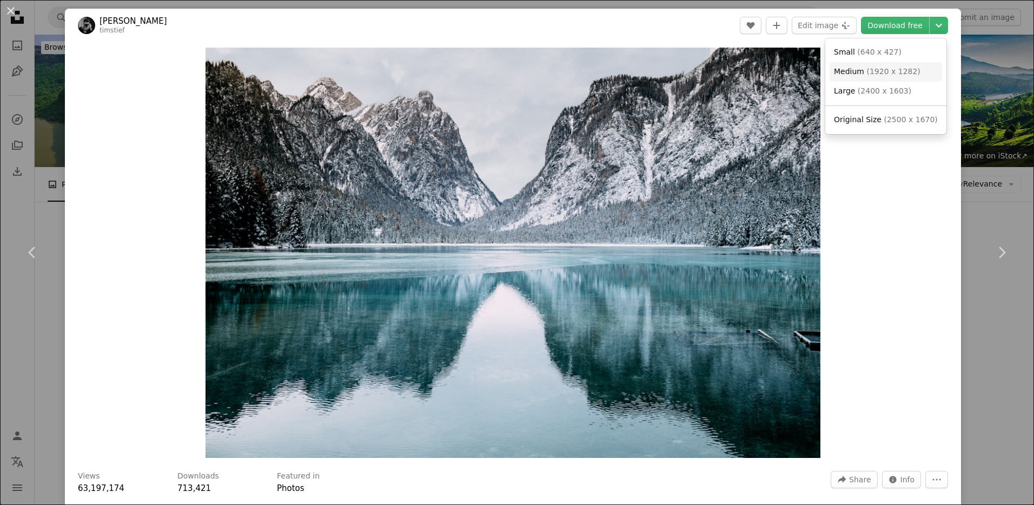
click at [907, 67] on span "( 1920 x 1282 )" at bounding box center [893, 71] width 54 height 9
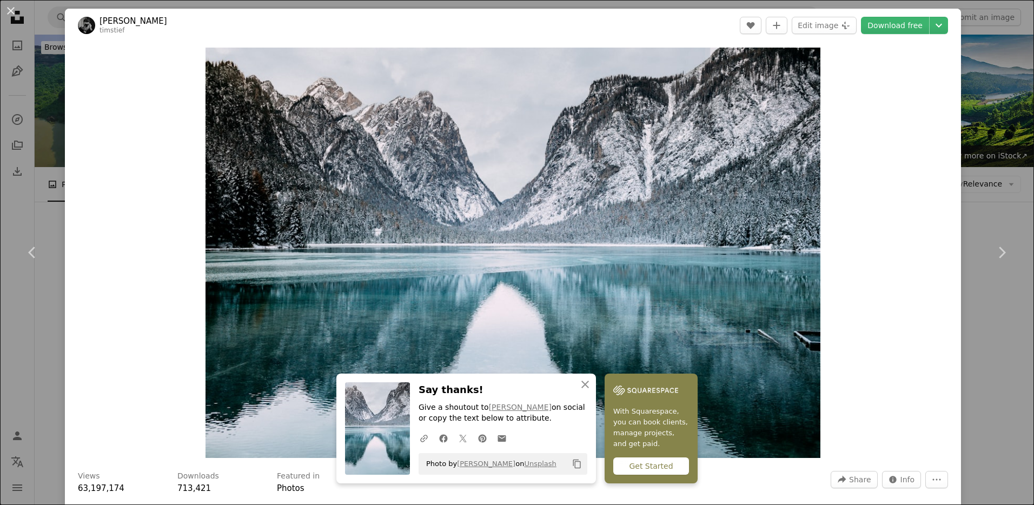
click at [984, 159] on div "An X shape Chevron left Chevron right [PERSON_NAME] timstief A heart A plus sig…" at bounding box center [517, 252] width 1034 height 505
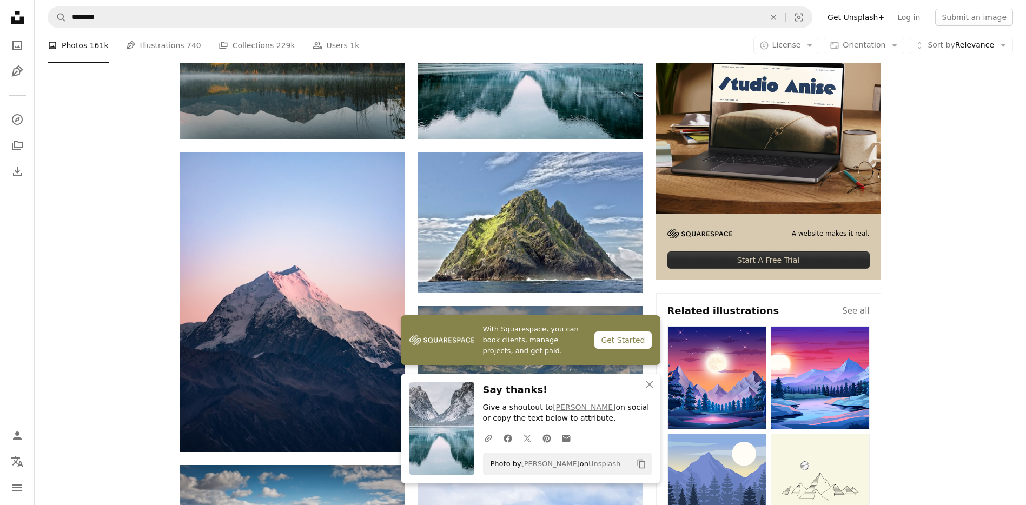
scroll to position [324, 0]
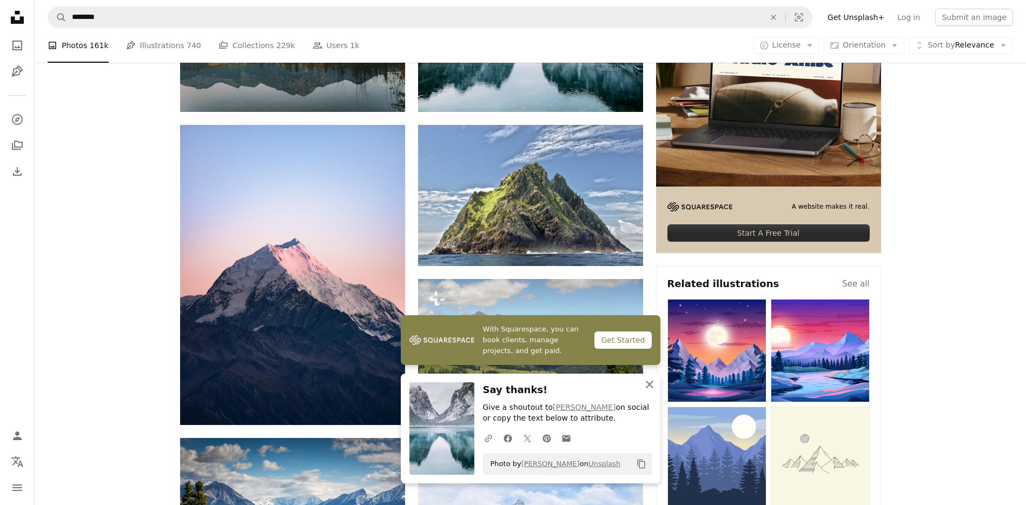
click at [646, 389] on icon "An X shape" at bounding box center [649, 384] width 13 height 13
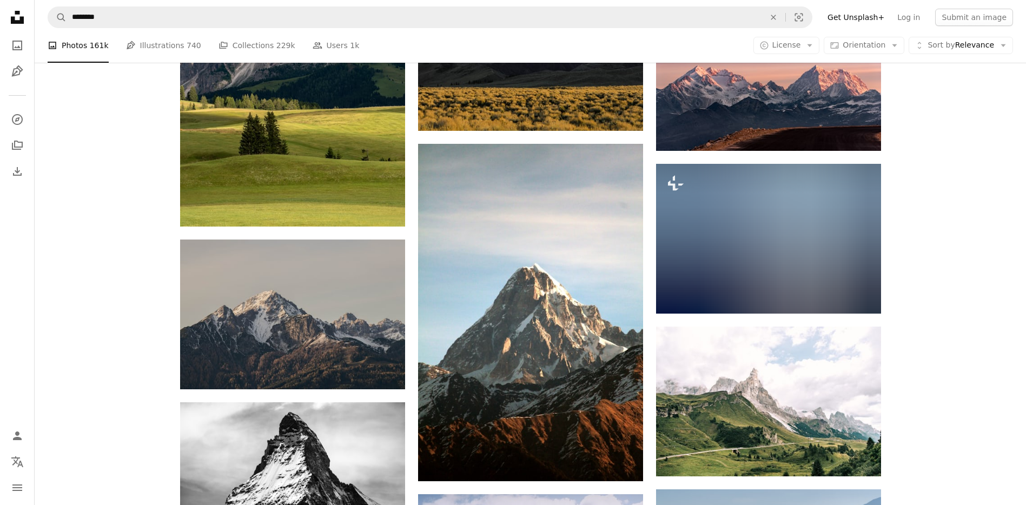
scroll to position [4672, 0]
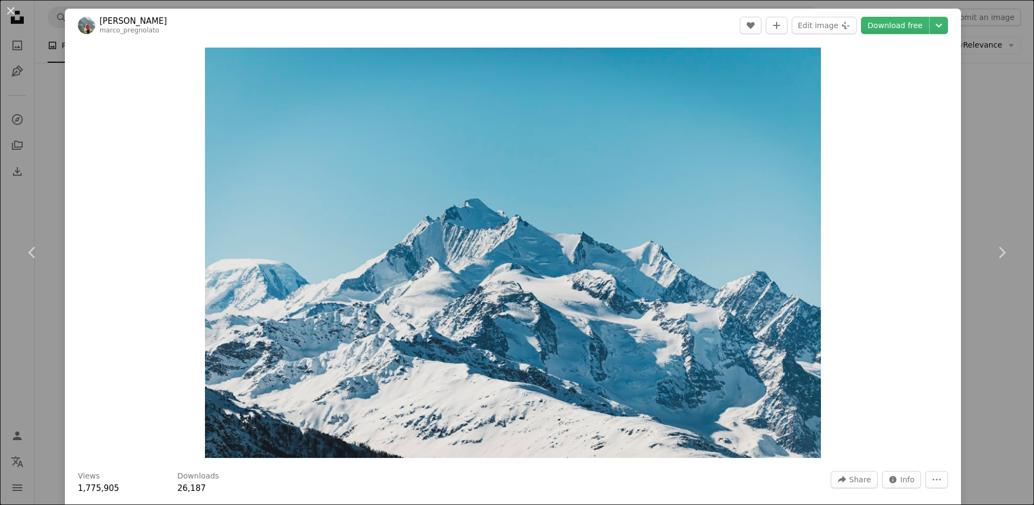
click at [973, 132] on div "An X shape Chevron left Chevron right [PERSON_NAME] marco_pregnolato A heart A …" at bounding box center [517, 252] width 1034 height 505
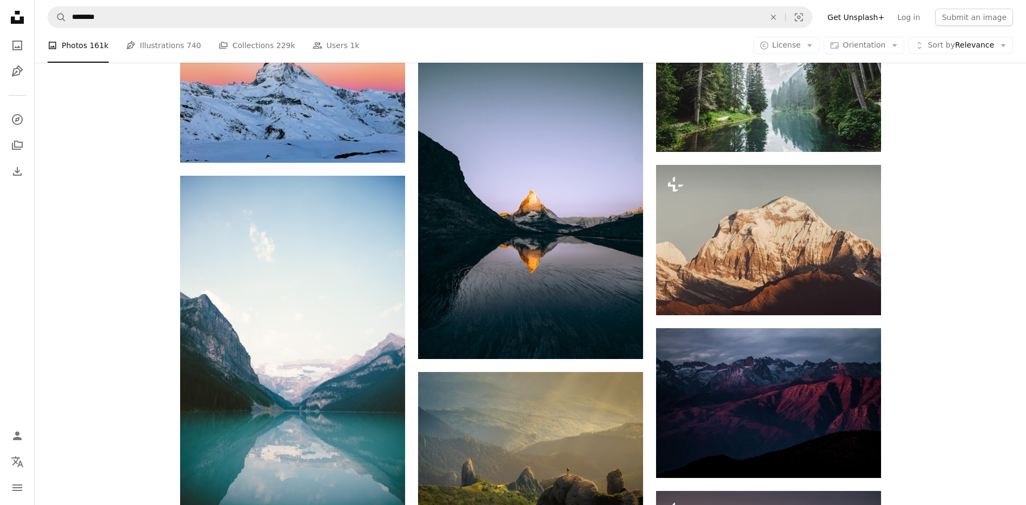
scroll to position [7008, 0]
